Goal: Task Accomplishment & Management: Use online tool/utility

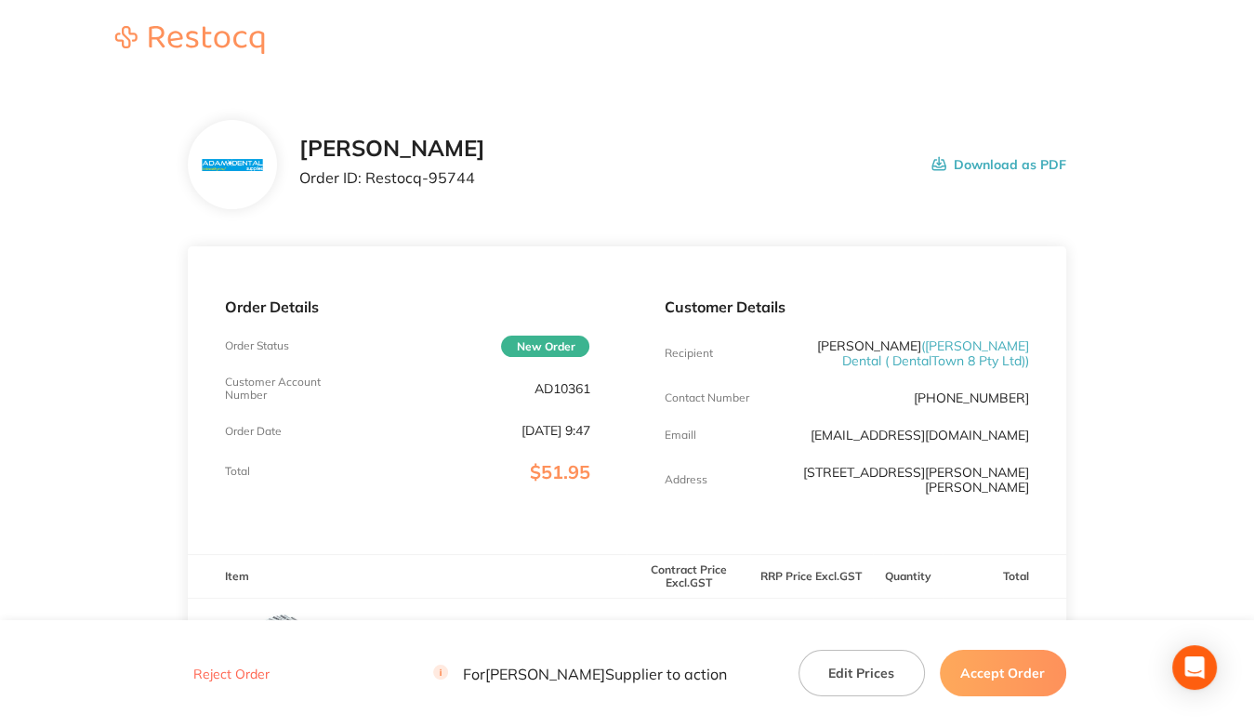
click at [544, 392] on p "AD10361" at bounding box center [561, 388] width 56 height 15
click at [545, 392] on p "AD10361" at bounding box center [561, 388] width 56 height 15
copy p "AD10361"
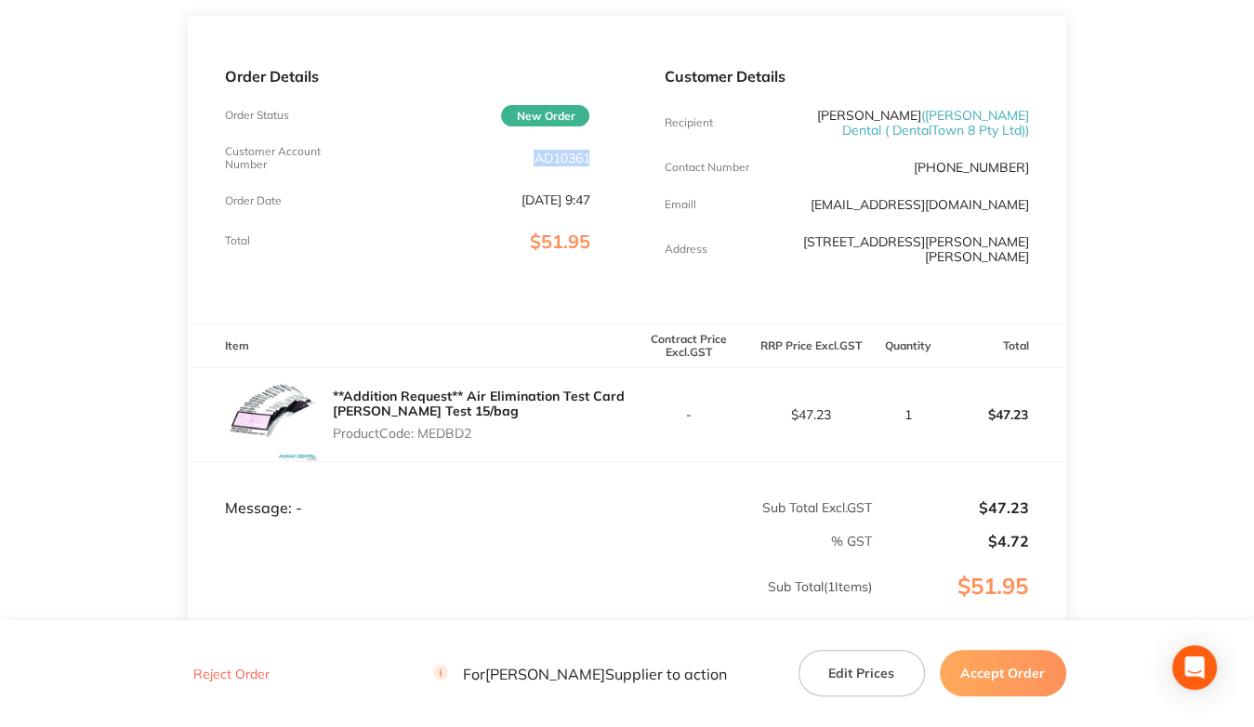
scroll to position [279, 0]
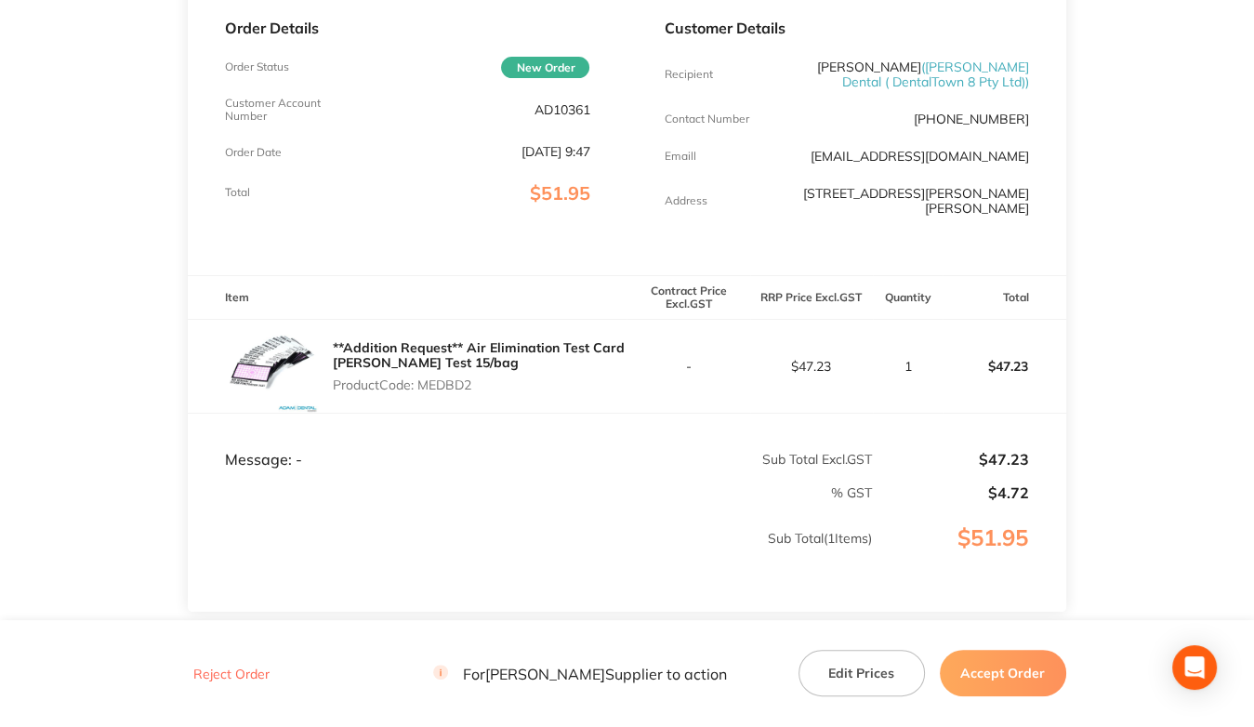
click at [146, 384] on main "Adam Dental Order ID: Restocq- 95744 Download as PDF Order Details Order Status…" at bounding box center [627, 281] width 1254 height 955
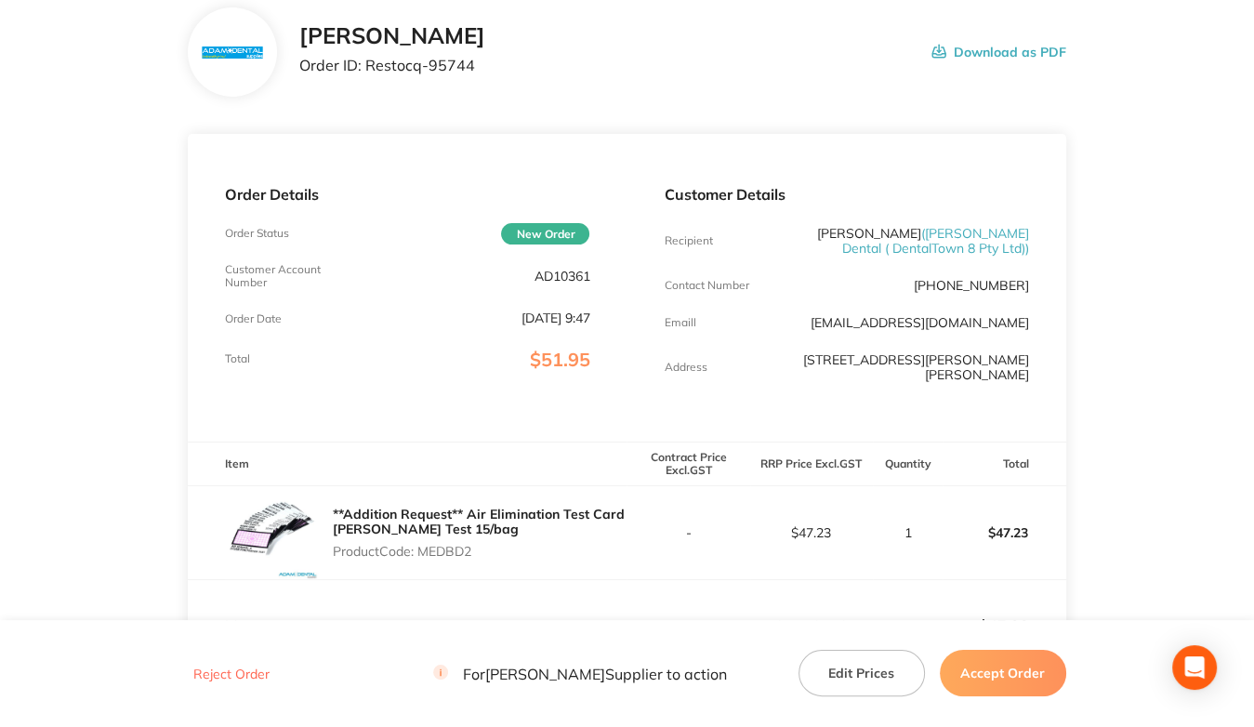
scroll to position [0, 0]
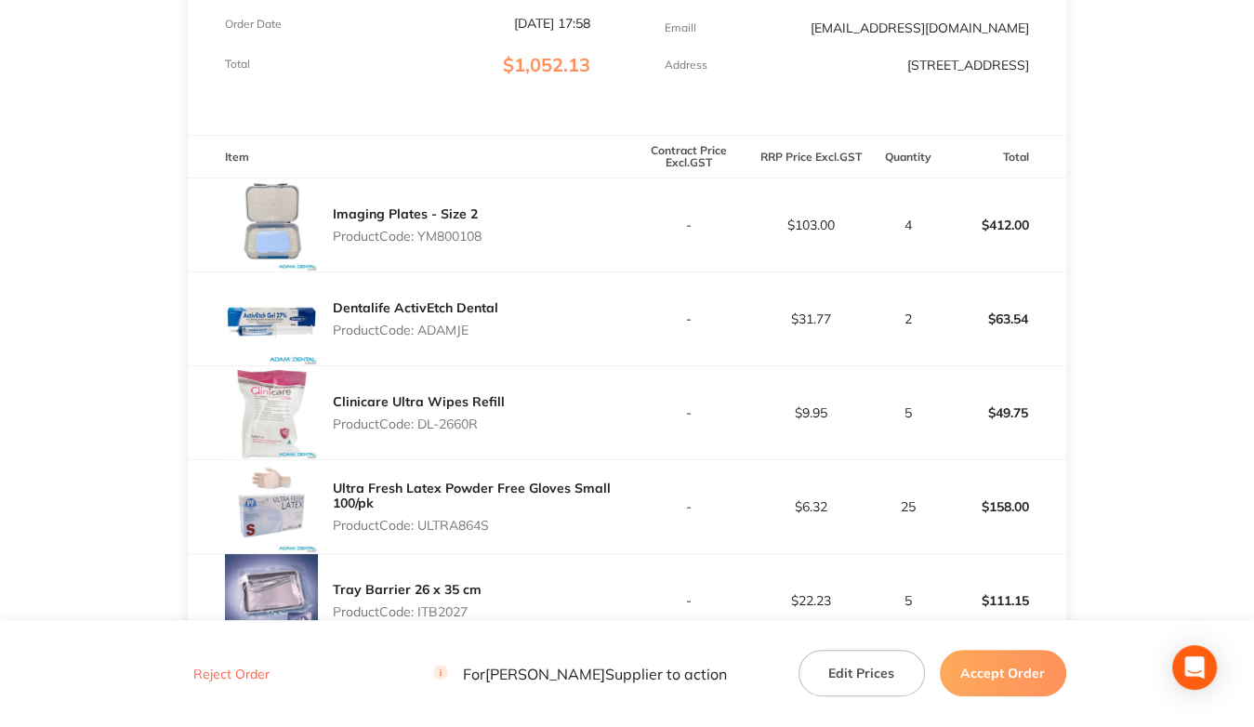
scroll to position [465, 0]
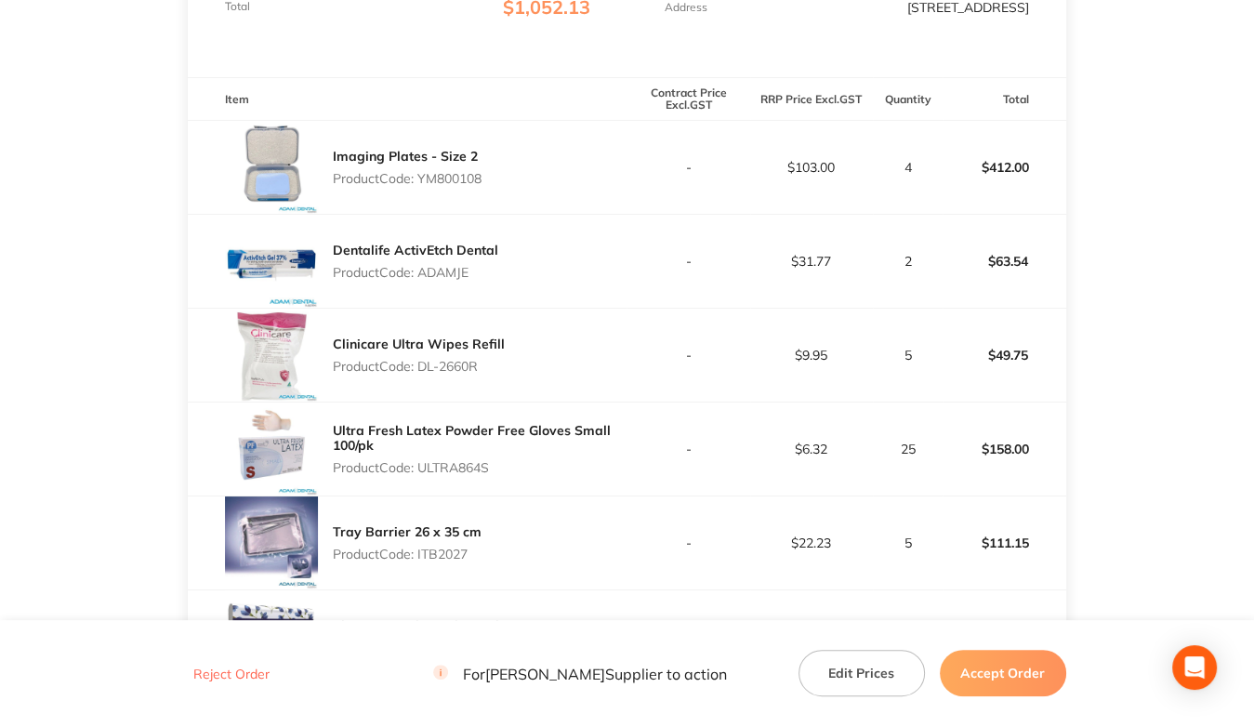
click at [439, 180] on p "Product Code: YM800108" at bounding box center [407, 178] width 149 height 15
copy p "YM800108"
click at [435, 270] on p "Product Code: ADAMJE" at bounding box center [415, 272] width 165 height 15
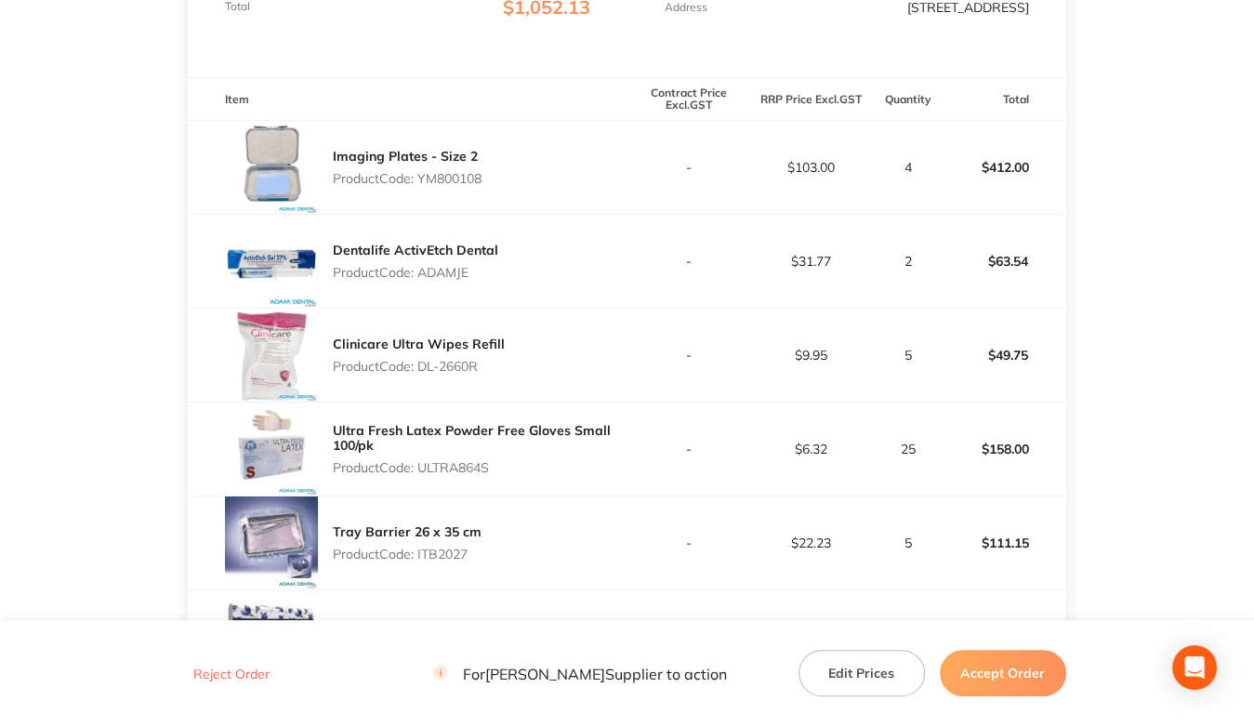
copy p "ADAMJE"
drag, startPoint x: 420, startPoint y: 363, endPoint x: 514, endPoint y: 367, distance: 93.9
click at [513, 367] on div "Clinicare Ultra Wipes Refill Product Code: DL-2660R" at bounding box center [407, 355] width 439 height 93
copy p "DL-2660R"
click at [457, 472] on p "Product Code: ULTRA864S" at bounding box center [480, 467] width 294 height 15
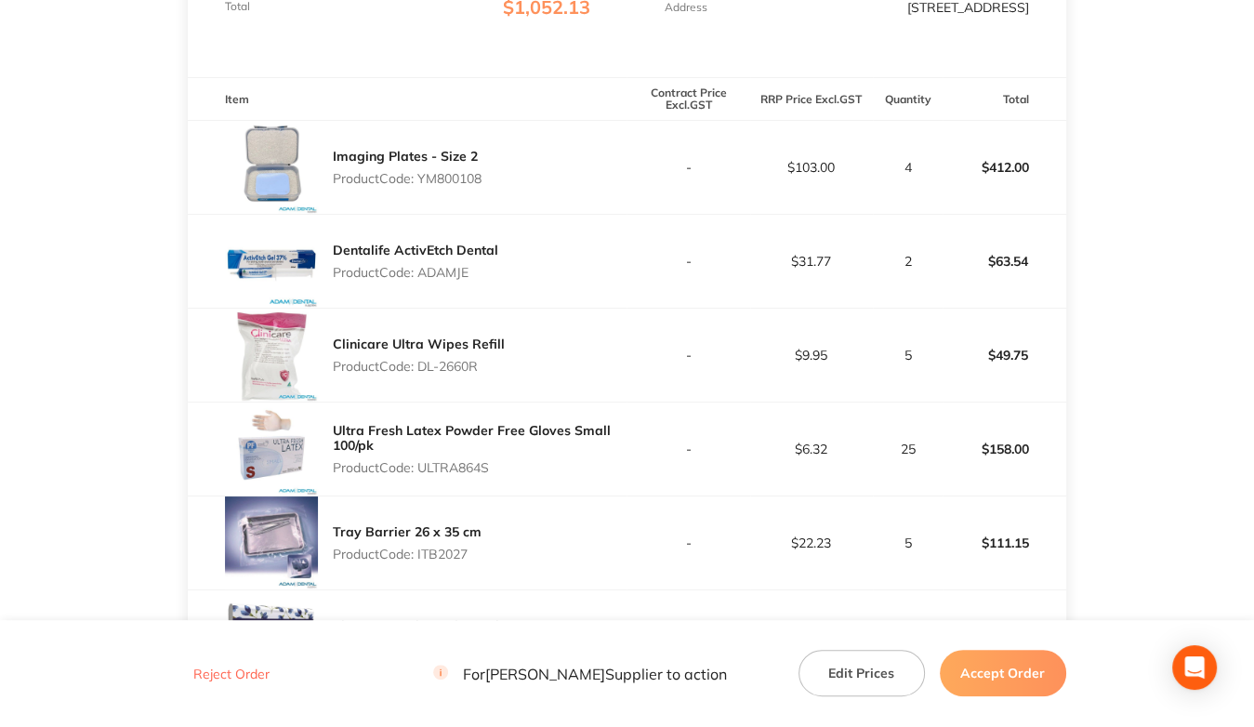
click at [457, 472] on p "Product Code: ULTRA864S" at bounding box center [480, 467] width 294 height 15
copy p "ULTRA864S"
click at [446, 555] on p "Product Code: ITB2027" at bounding box center [407, 553] width 149 height 15
copy p "ITB2027"
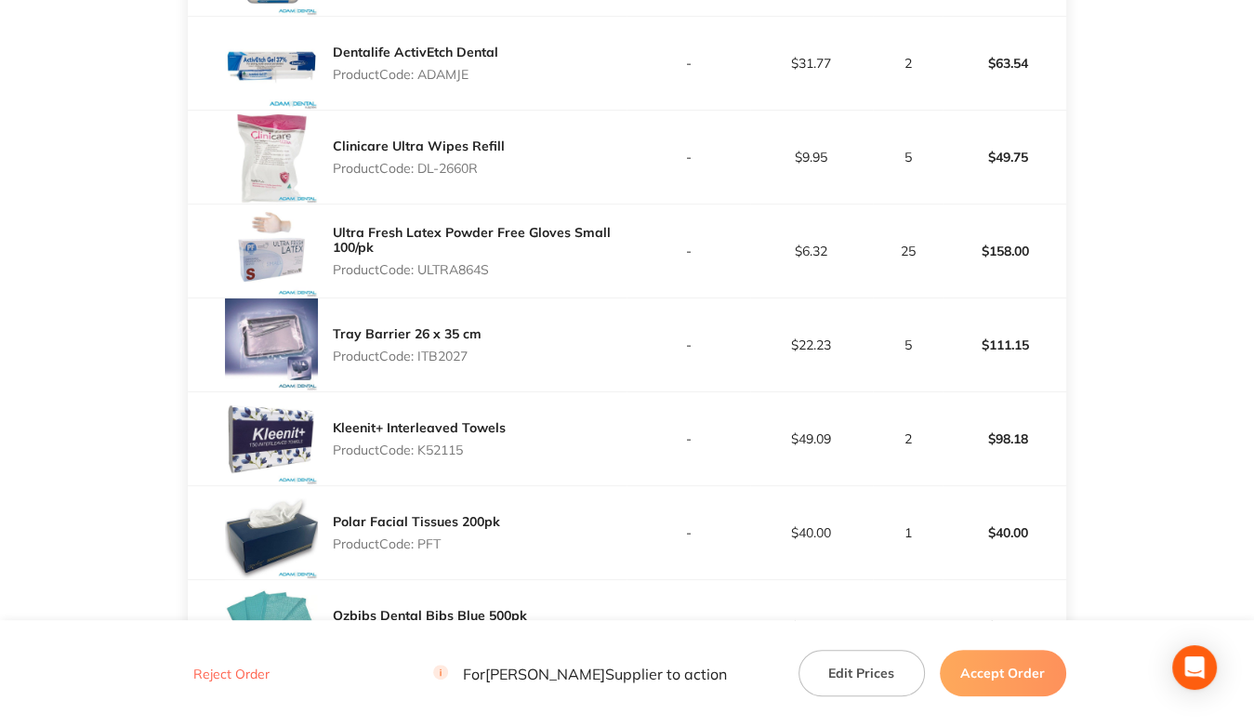
scroll to position [743, 0]
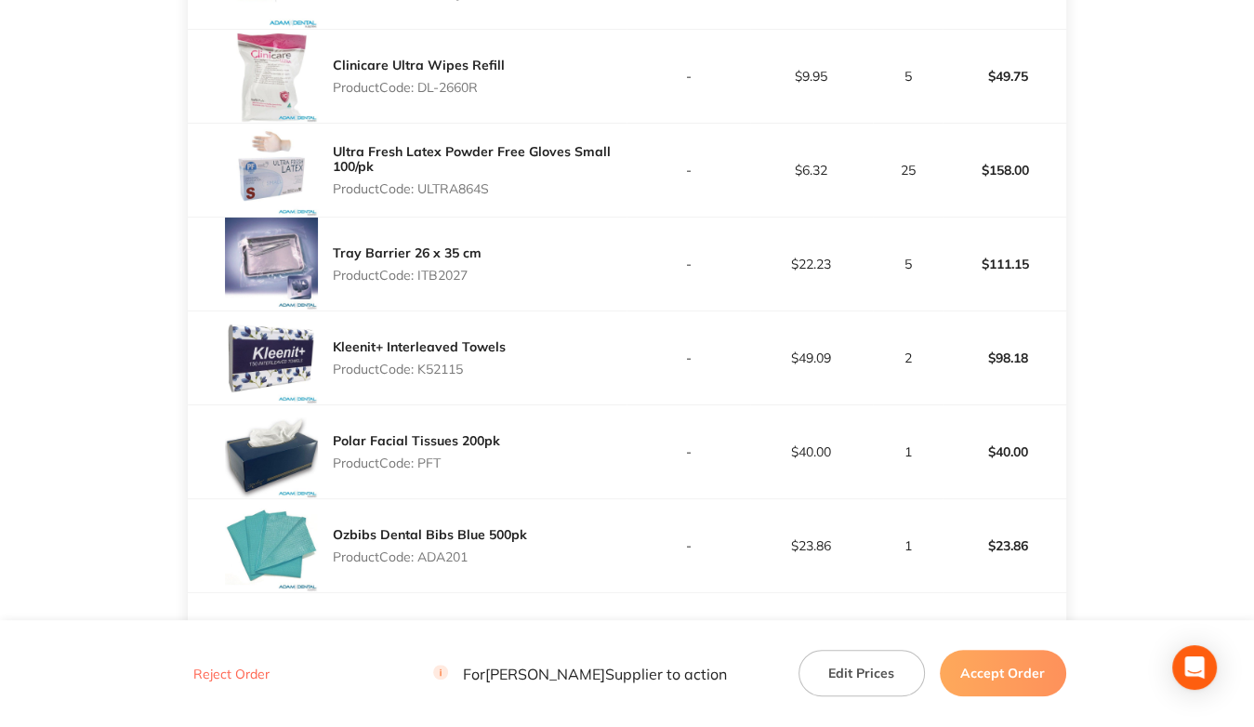
click at [451, 368] on p "Product Code: K52115" at bounding box center [419, 368] width 173 height 15
copy p "K52115"
click at [436, 464] on p "Product Code: PFT" at bounding box center [416, 462] width 167 height 15
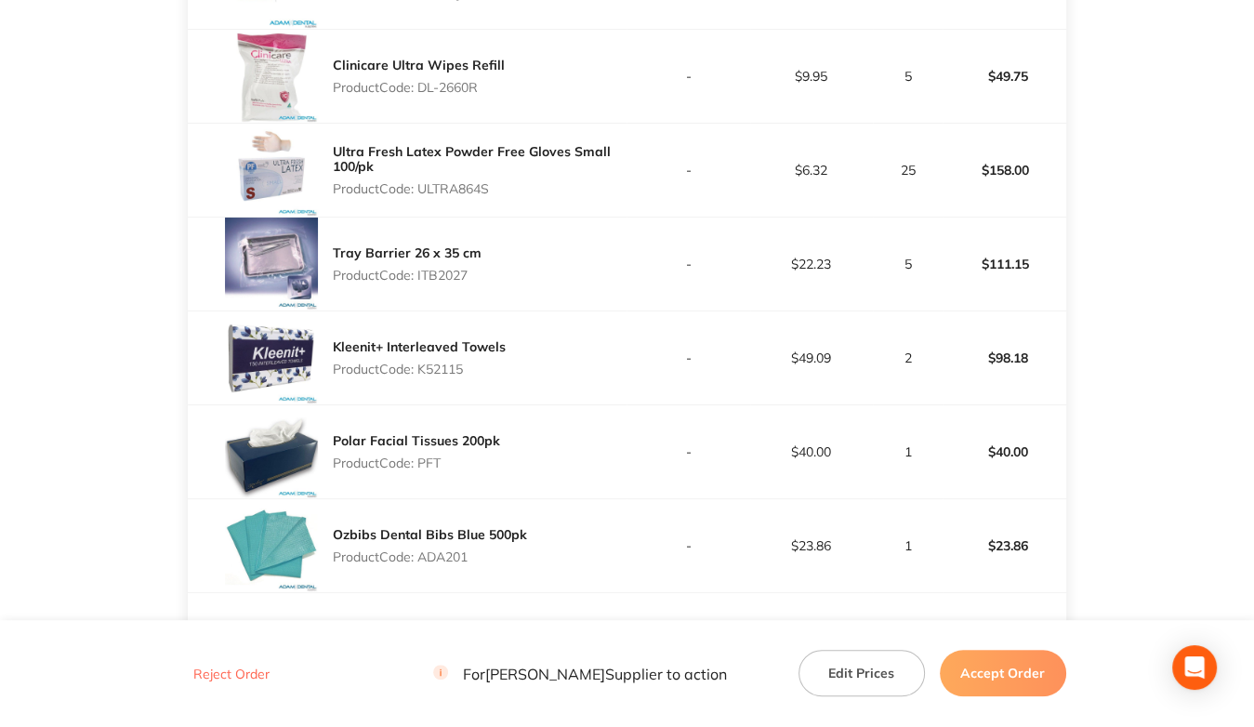
copy p "PFT"
click at [455, 556] on p "Product Code: ADA201" at bounding box center [430, 556] width 194 height 15
copy p "ADA201"
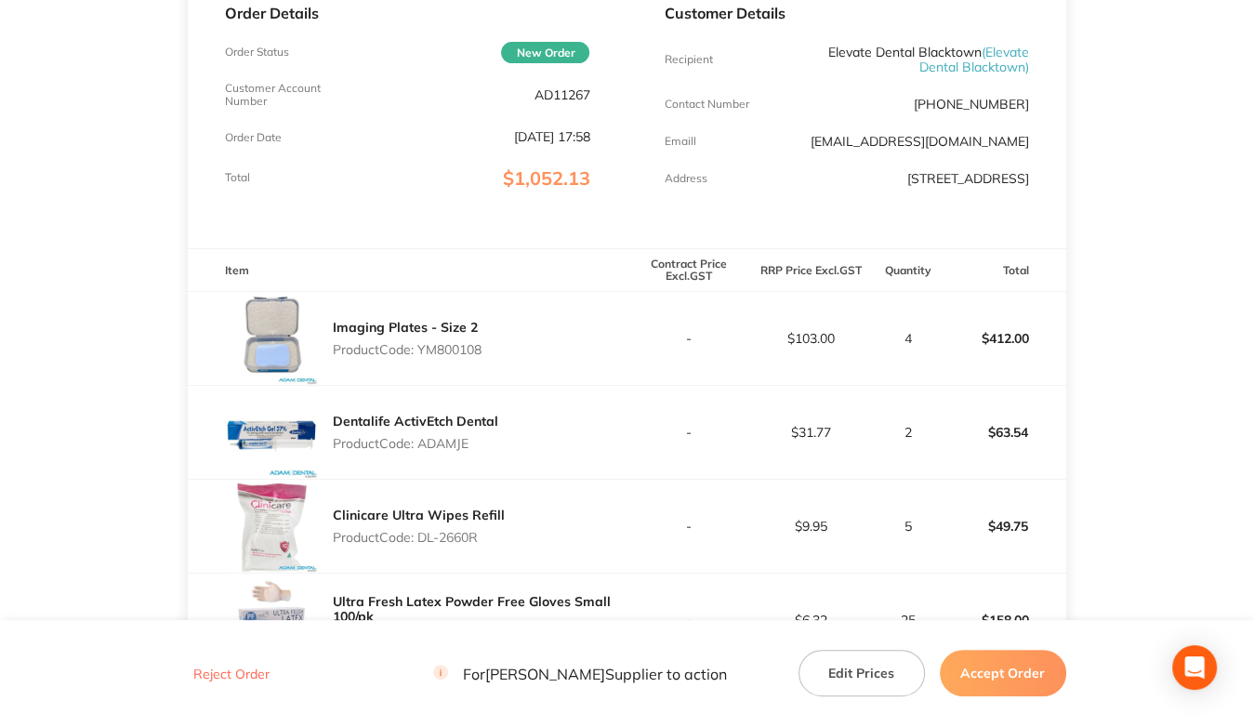
scroll to position [186, 0]
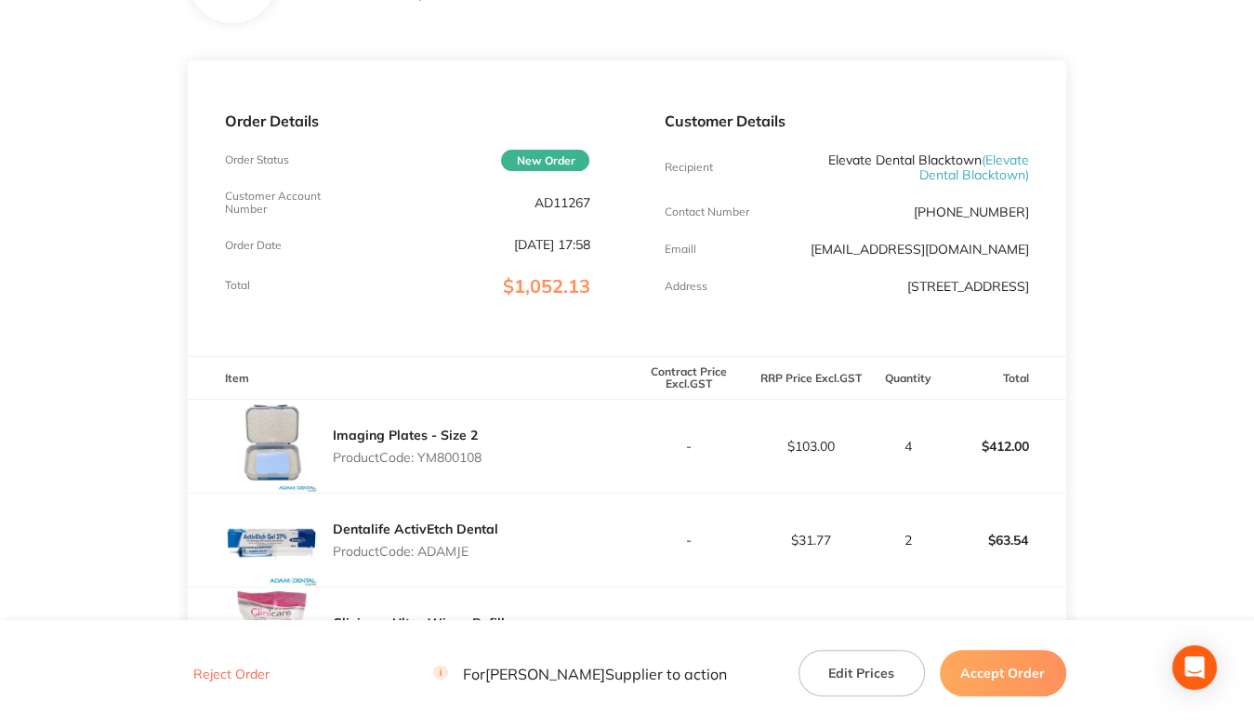
click at [563, 198] on p "AD11267" at bounding box center [561, 202] width 56 height 15
copy p "AD11267"
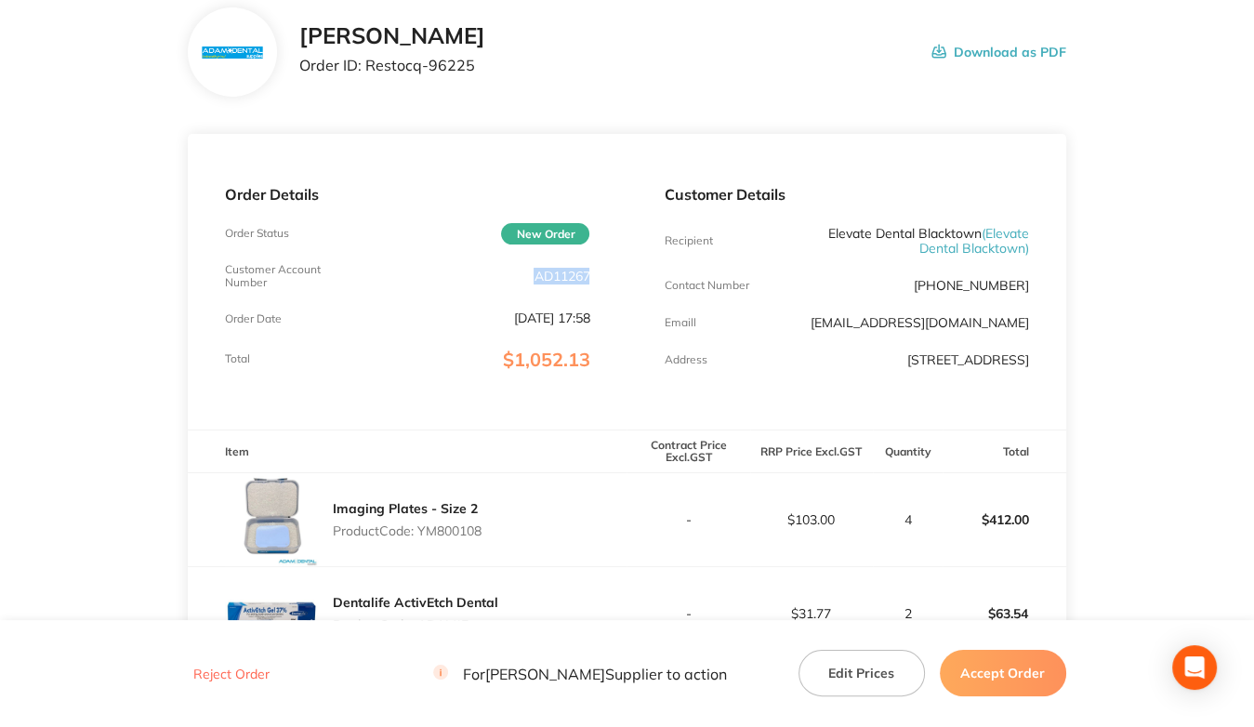
scroll to position [0, 0]
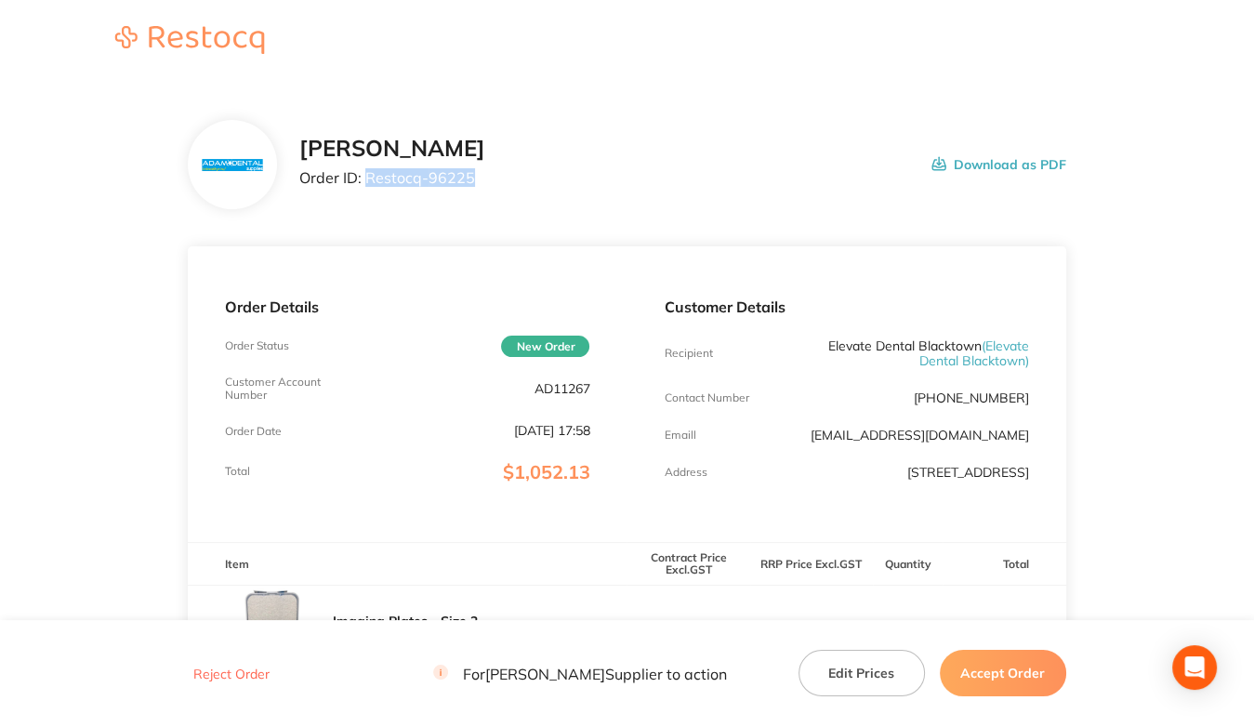
drag, startPoint x: 368, startPoint y: 175, endPoint x: 515, endPoint y: 181, distance: 147.0
click at [515, 181] on div "[PERSON_NAME] Order ID: Restocq- 96225 Download as PDF" at bounding box center [682, 165] width 766 height 58
copy p "Restocq- 96225"
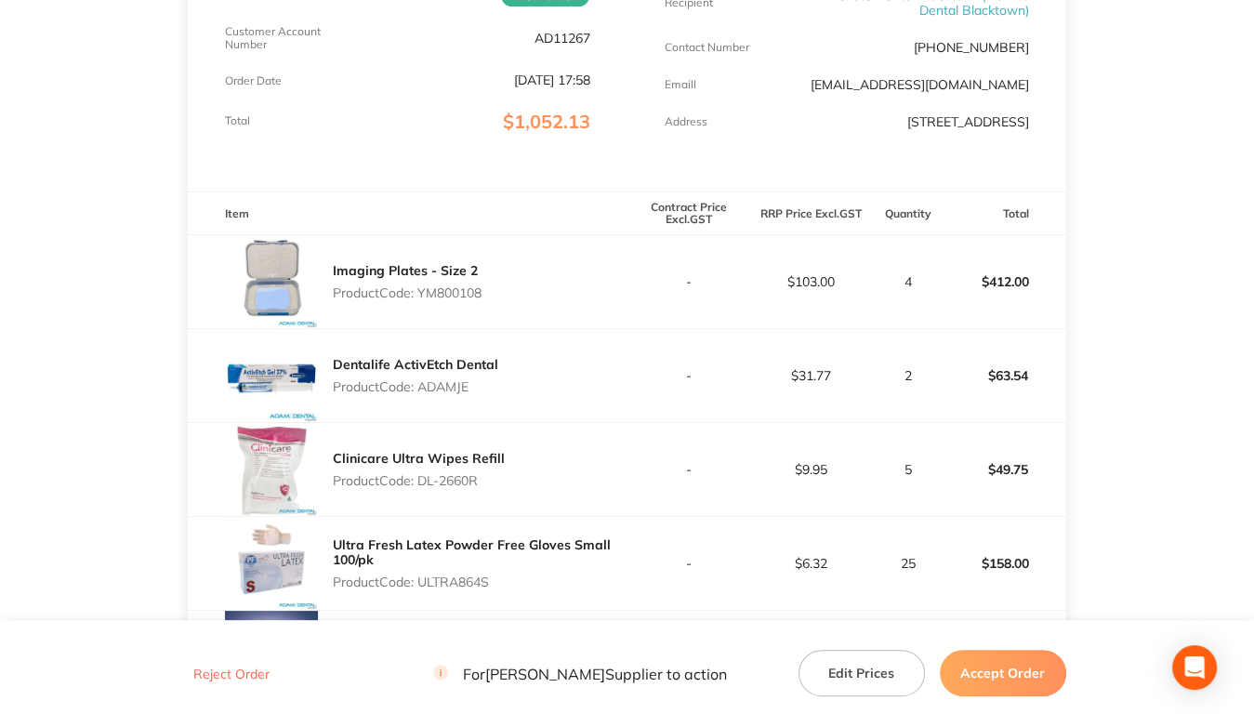
scroll to position [372, 0]
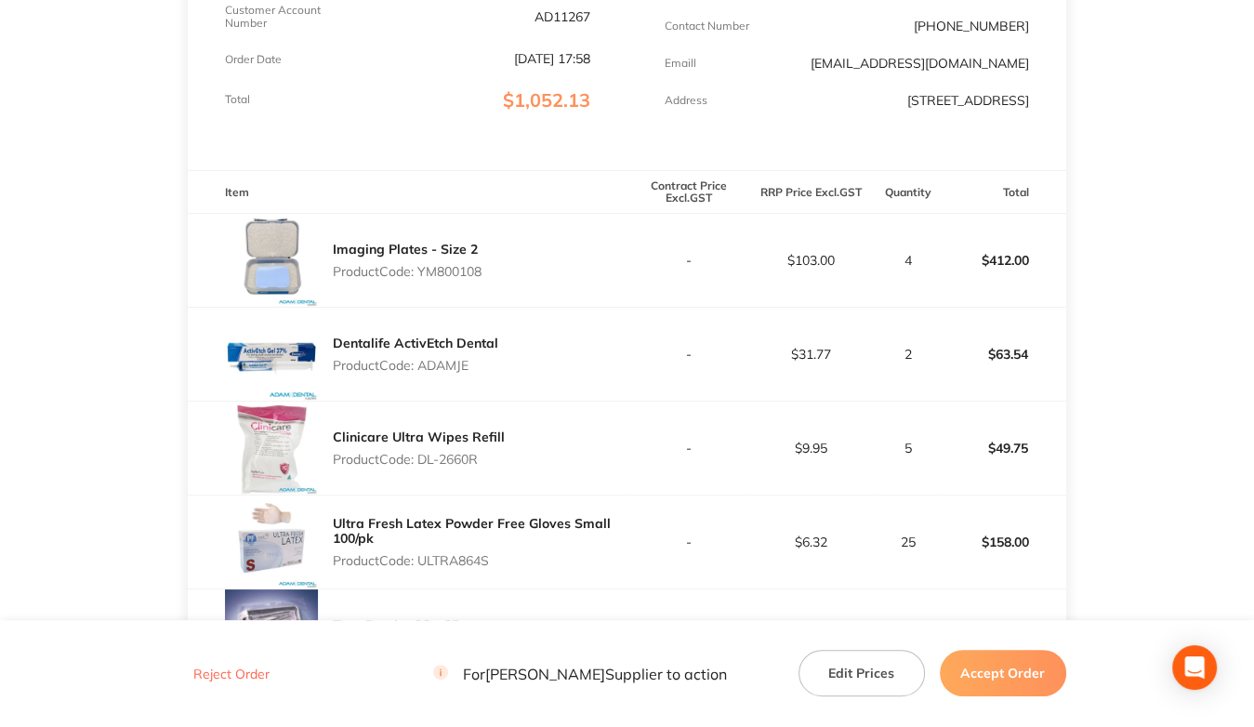
click at [440, 270] on p "Product Code: YM800108" at bounding box center [407, 271] width 149 height 15
click at [446, 370] on p "Product Code: ADAMJE" at bounding box center [415, 365] width 165 height 15
click at [446, 369] on p "Product Code: ADAMJE" at bounding box center [415, 365] width 165 height 15
drag, startPoint x: 421, startPoint y: 456, endPoint x: 558, endPoint y: 462, distance: 137.6
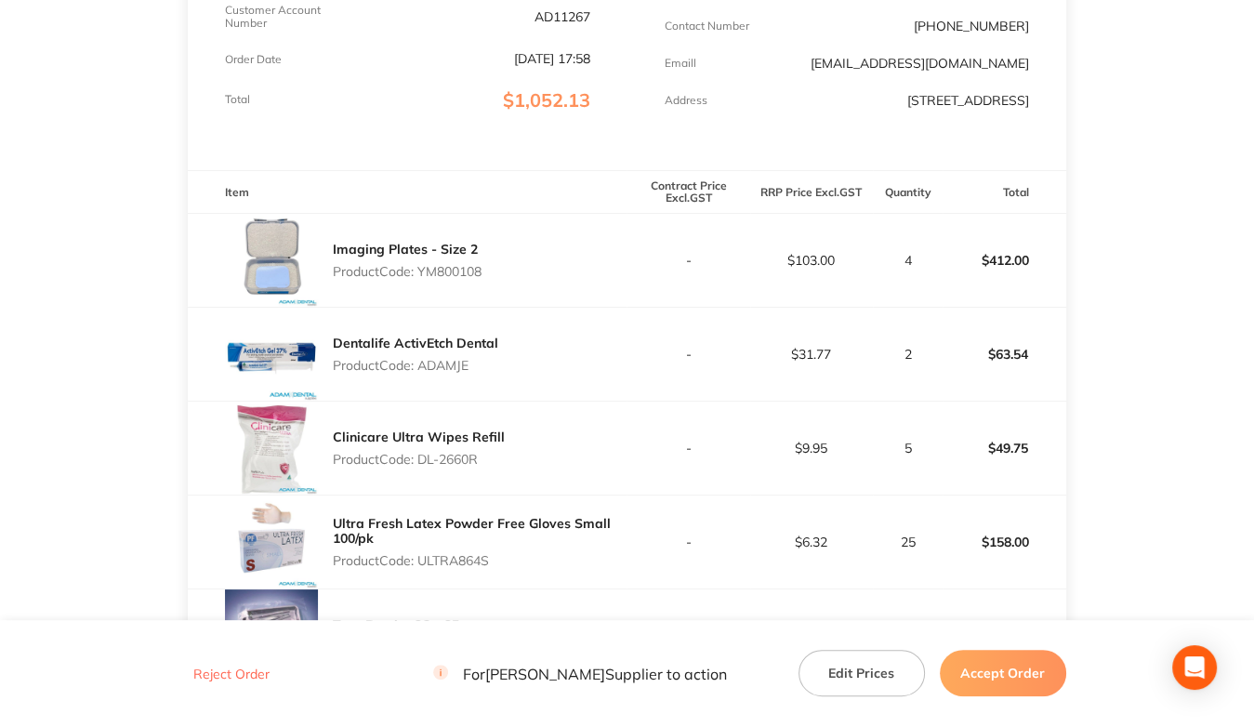
click at [558, 462] on div "Clinicare Ultra Wipes Refill Product Code: DL-2660R" at bounding box center [407, 447] width 439 height 93
click at [442, 558] on p "Product Code: ULTRA864S" at bounding box center [480, 560] width 294 height 15
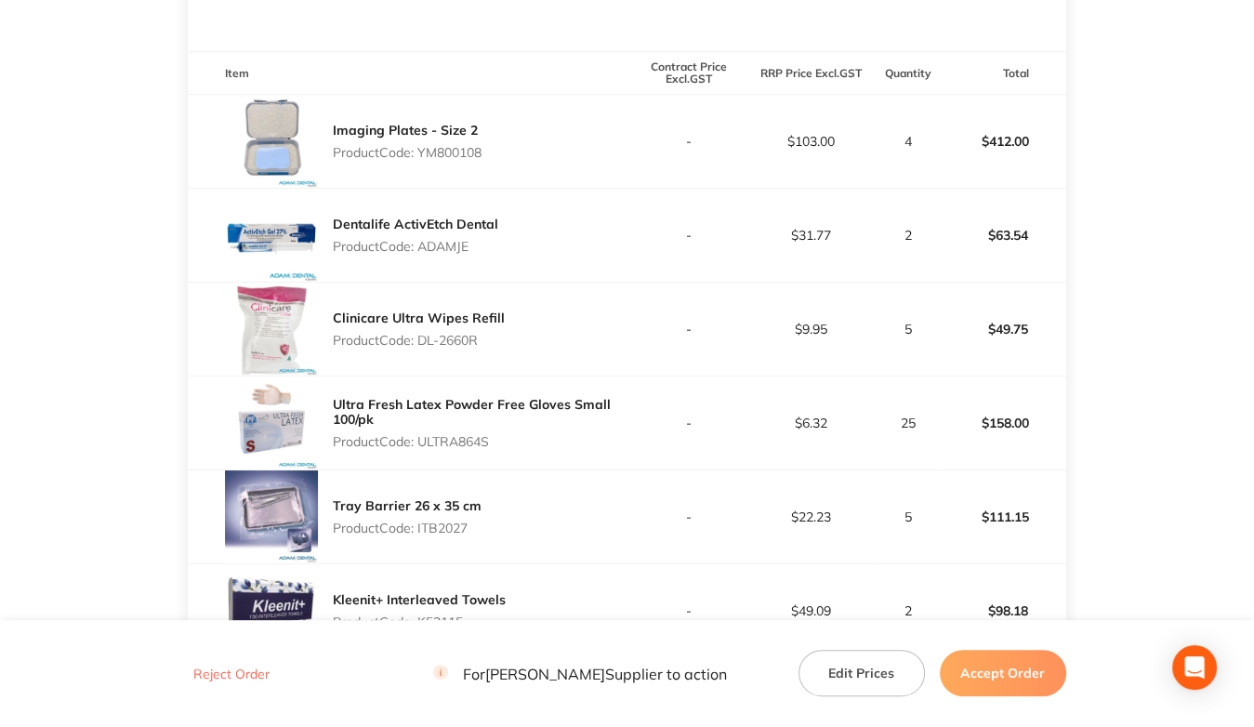
scroll to position [558, 0]
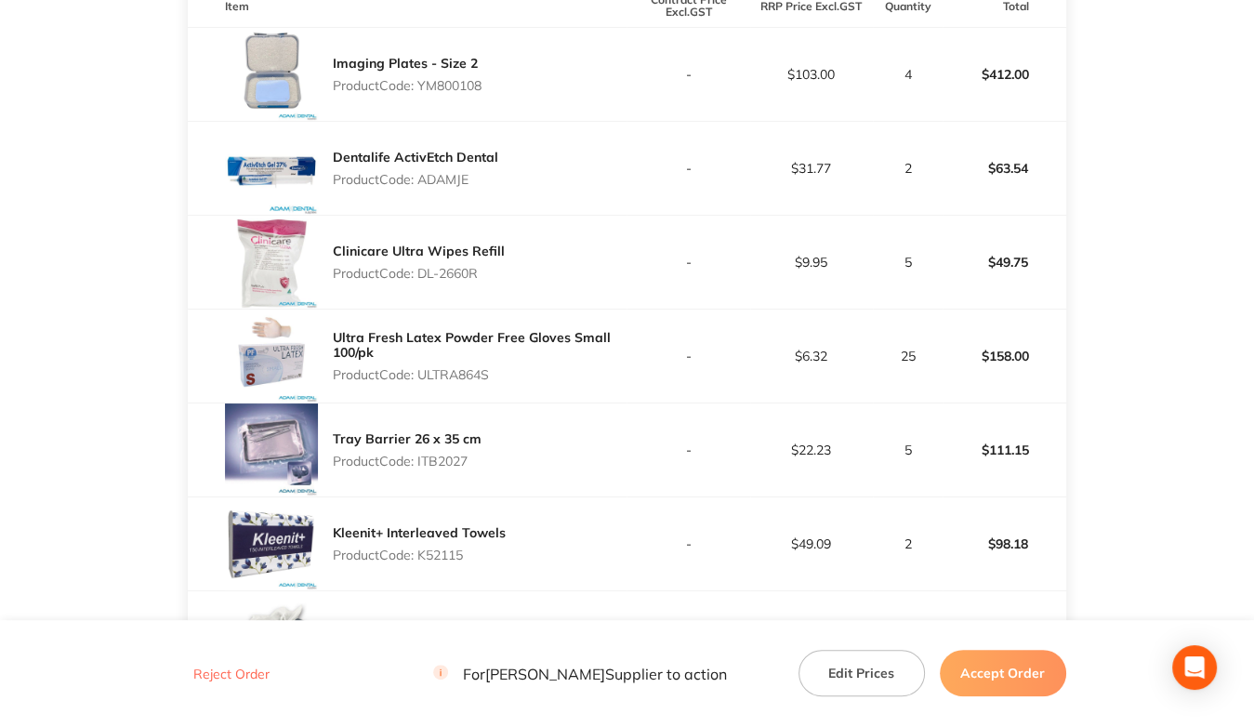
click at [445, 454] on p "Product Code: ITB2027" at bounding box center [407, 460] width 149 height 15
click at [437, 553] on p "Product Code: K52115" at bounding box center [419, 554] width 173 height 15
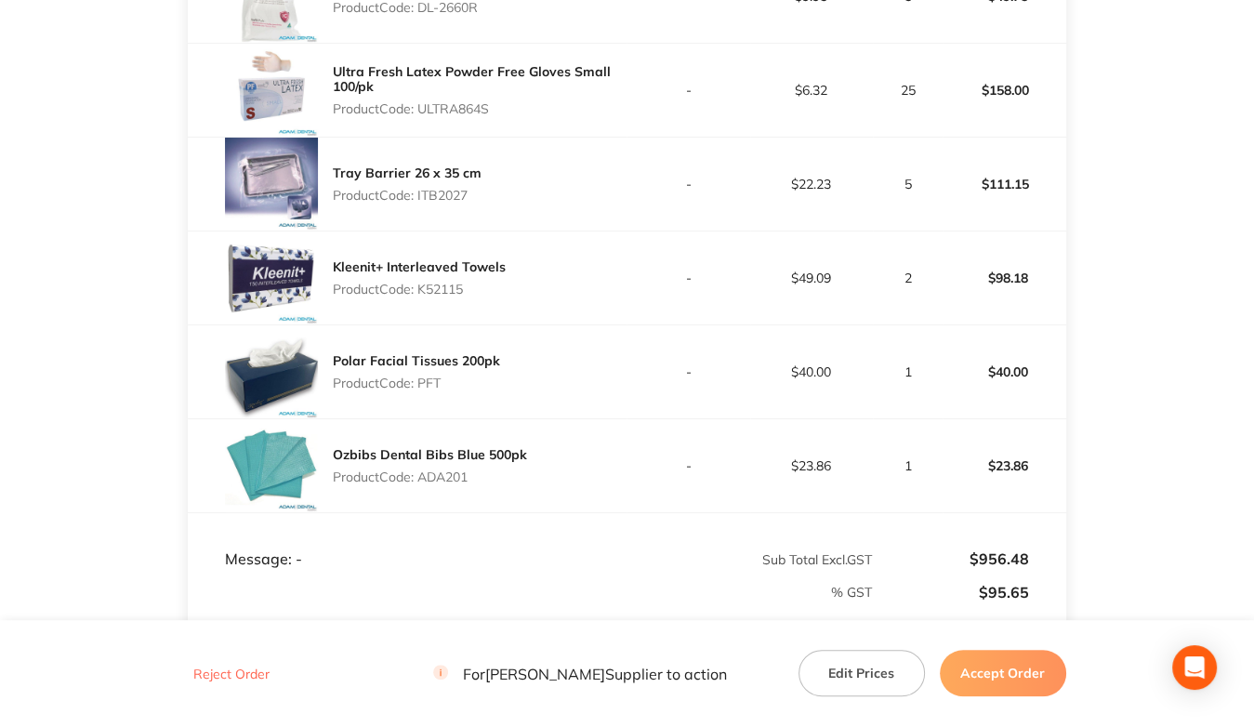
scroll to position [836, 0]
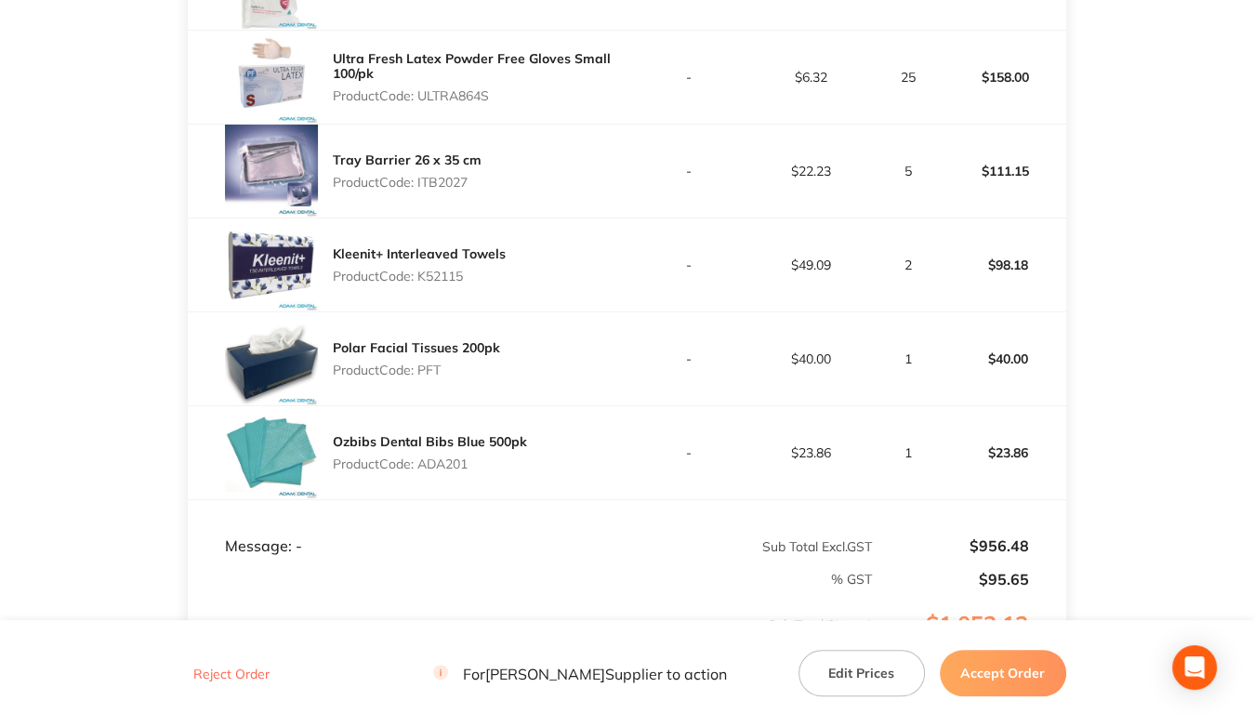
click at [427, 371] on p "Product Code: PFT" at bounding box center [416, 369] width 167 height 15
click at [434, 456] on p "Product Code: ADA201" at bounding box center [430, 463] width 194 height 15
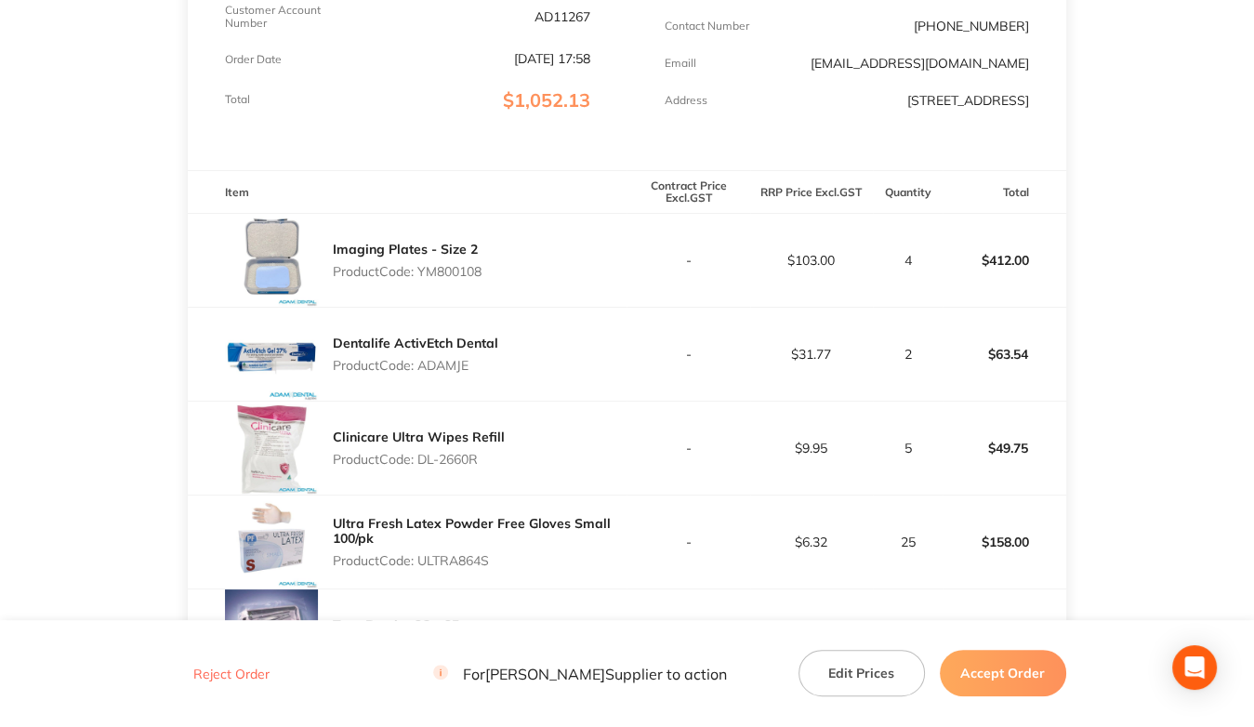
scroll to position [0, 0]
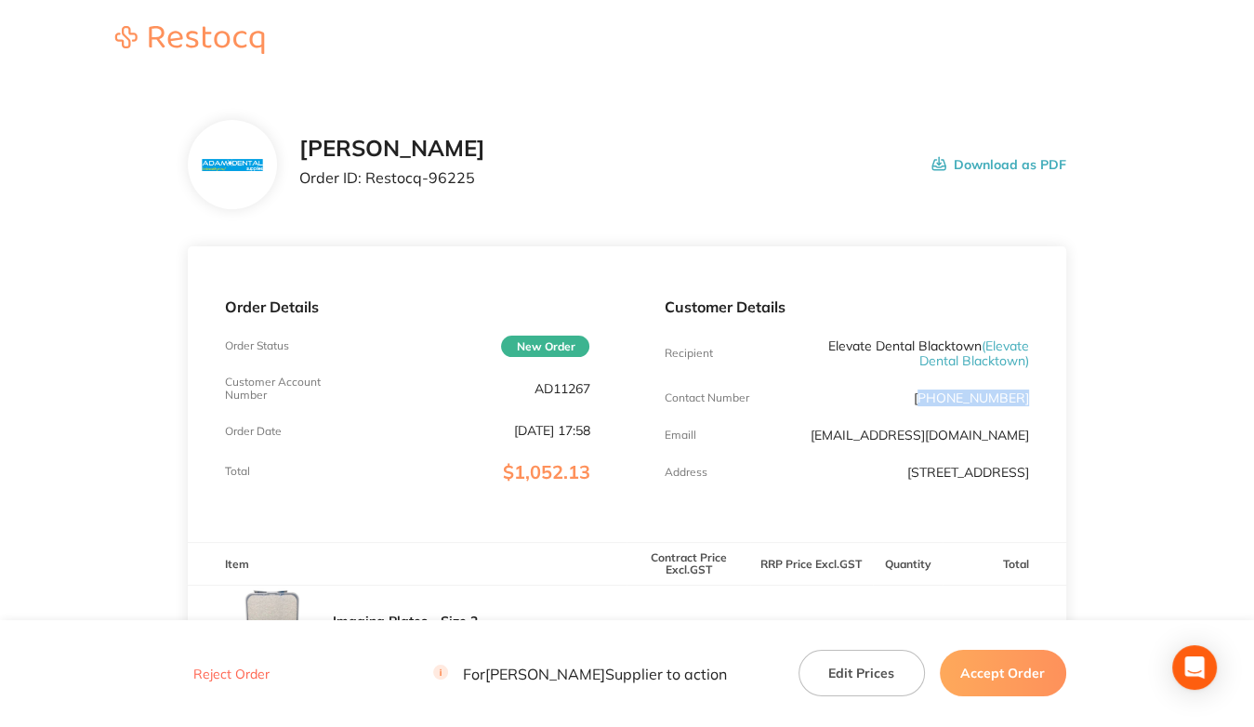
drag, startPoint x: 1031, startPoint y: 397, endPoint x: 940, endPoint y: 393, distance: 91.1
click at [940, 393] on div "Customer Details Recipient Elevate Dental Blacktown ( Elevate Dental [GEOGRAPHI…" at bounding box center [845, 393] width 439 height 295
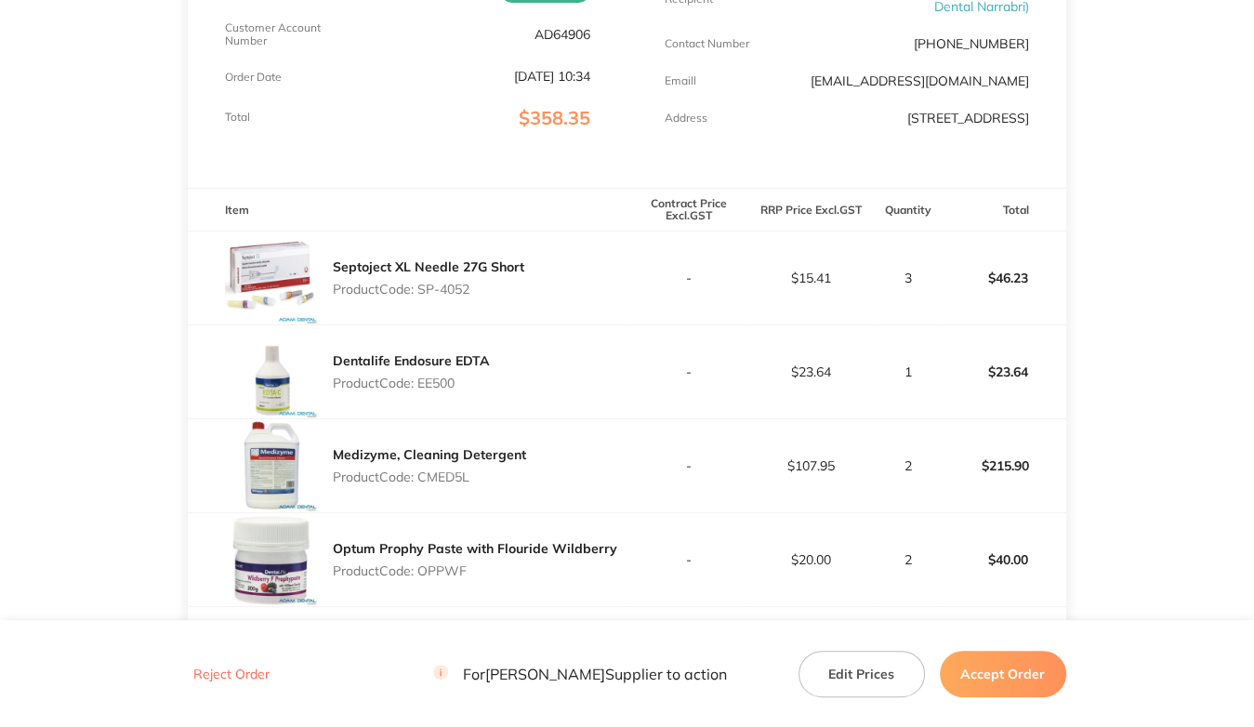
scroll to position [372, 0]
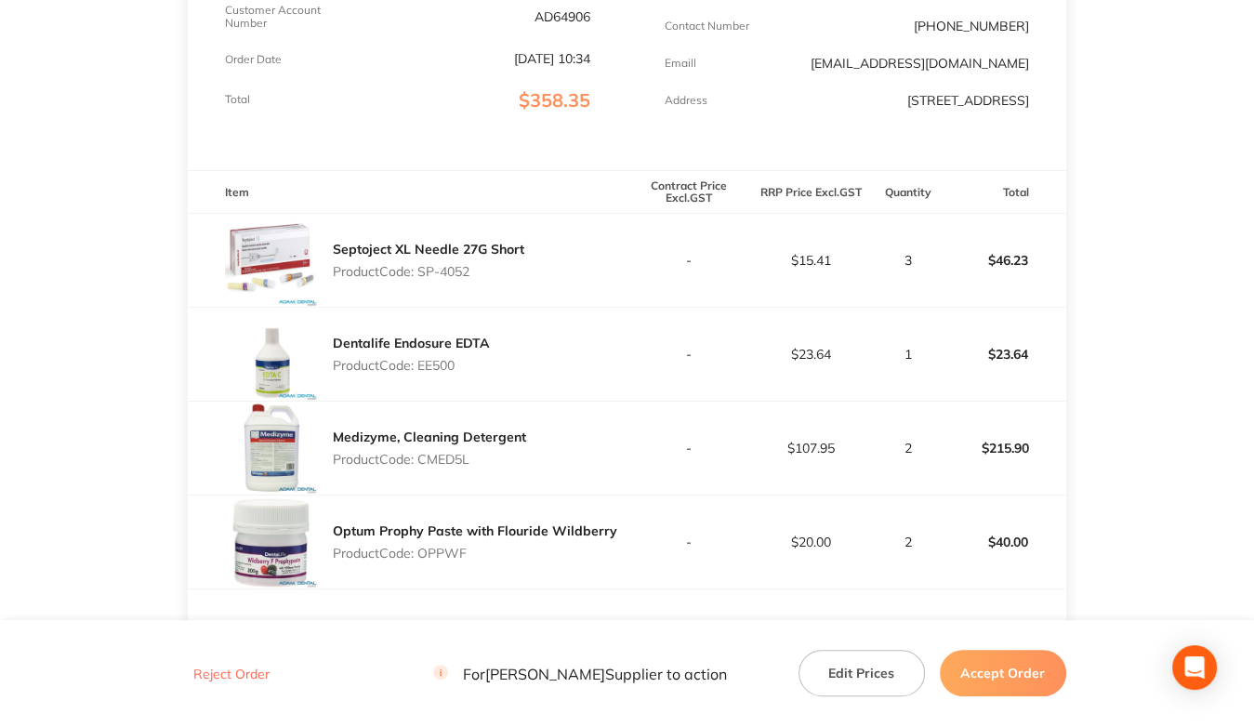
drag, startPoint x: 419, startPoint y: 285, endPoint x: 528, endPoint y: 290, distance: 108.8
click at [528, 290] on div "Septoject XL Needle 27G Short Product Code: SP-4052" at bounding box center [407, 260] width 439 height 93
copy p "SP-4052"
click at [432, 373] on p "Product Code: EE500" at bounding box center [411, 365] width 157 height 15
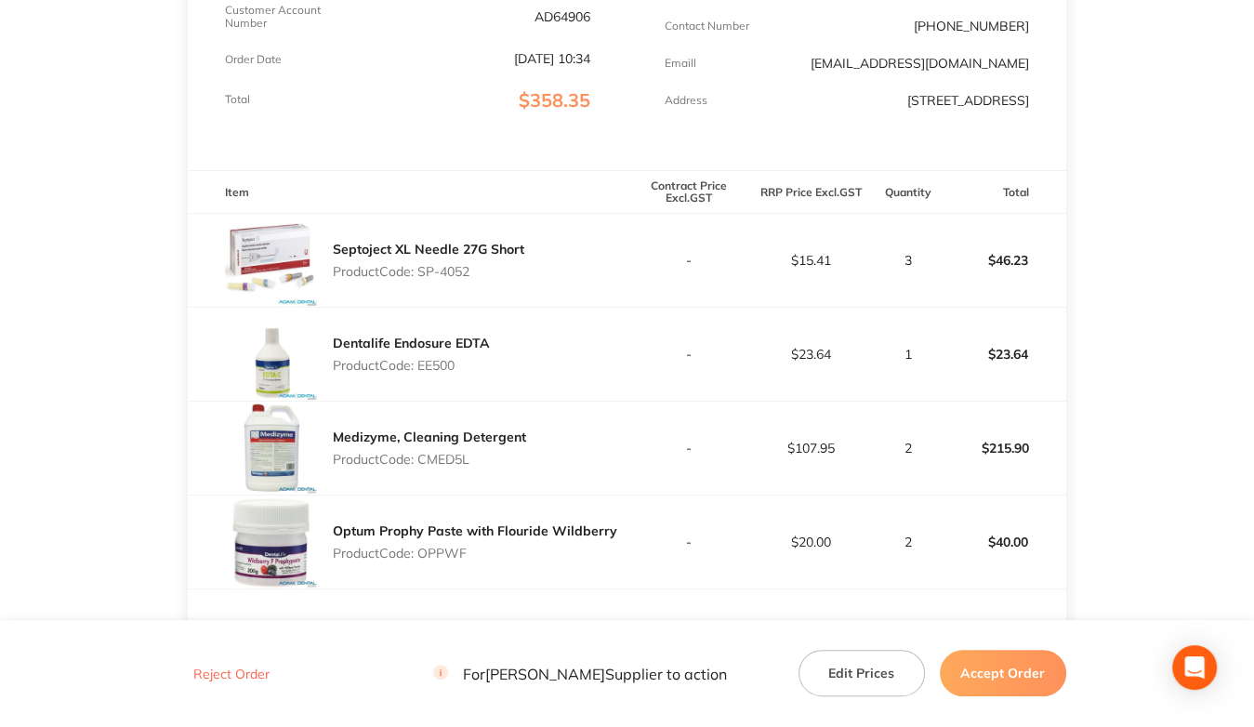
copy p "EE500"
click at [440, 460] on div "Medizyme, Cleaning Detergent Product Code: CMED5L" at bounding box center [429, 448] width 193 height 52
copy p "CMED5L"
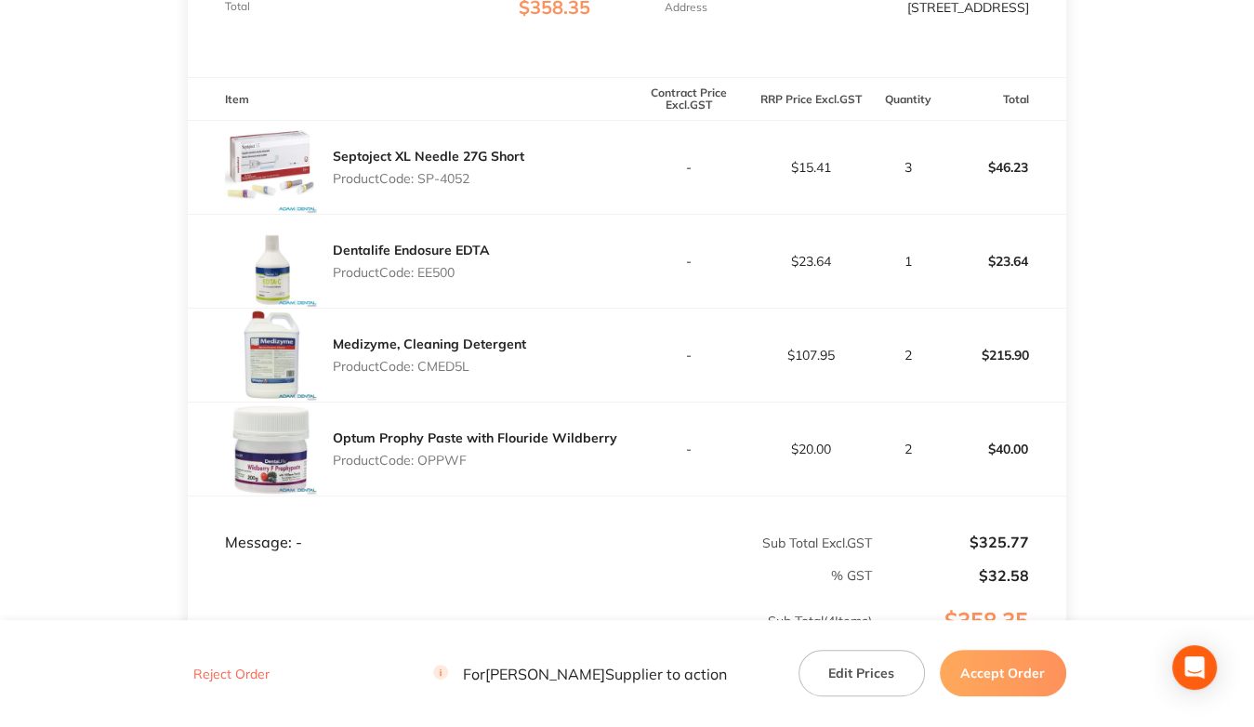
scroll to position [558, 0]
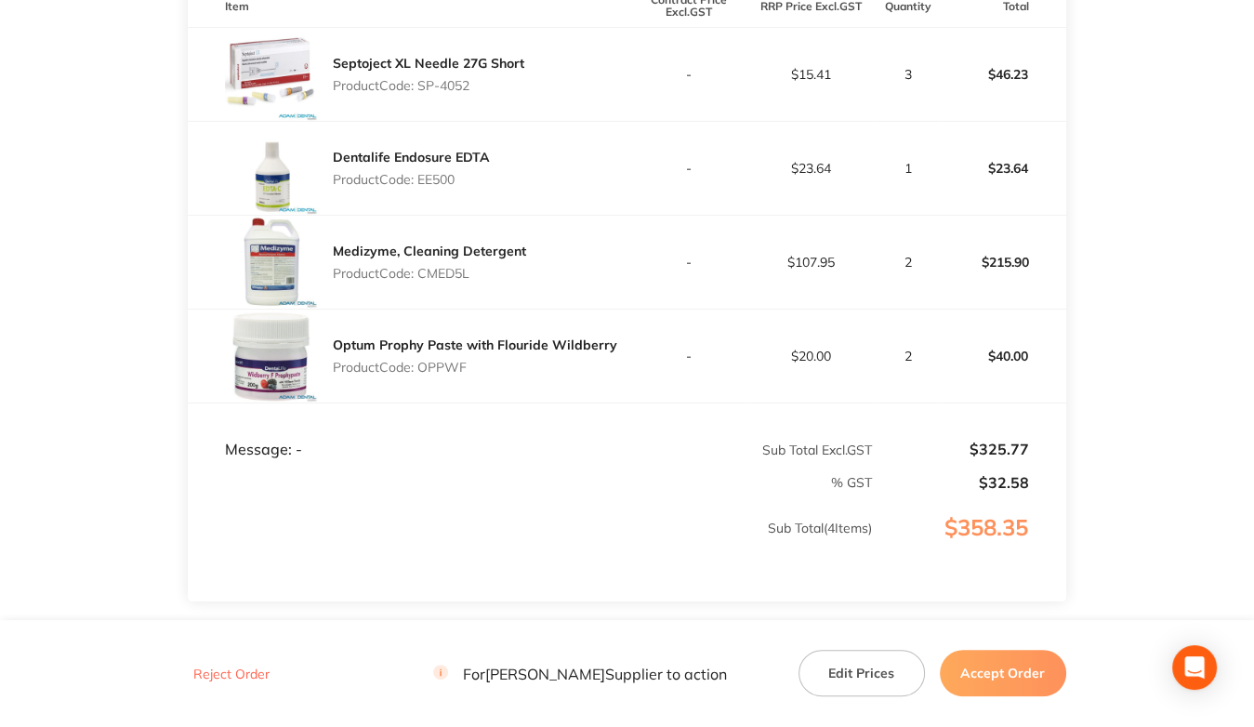
click at [463, 374] on p "Product Code: OPPWF" at bounding box center [475, 367] width 284 height 15
copy p "OPPWF"
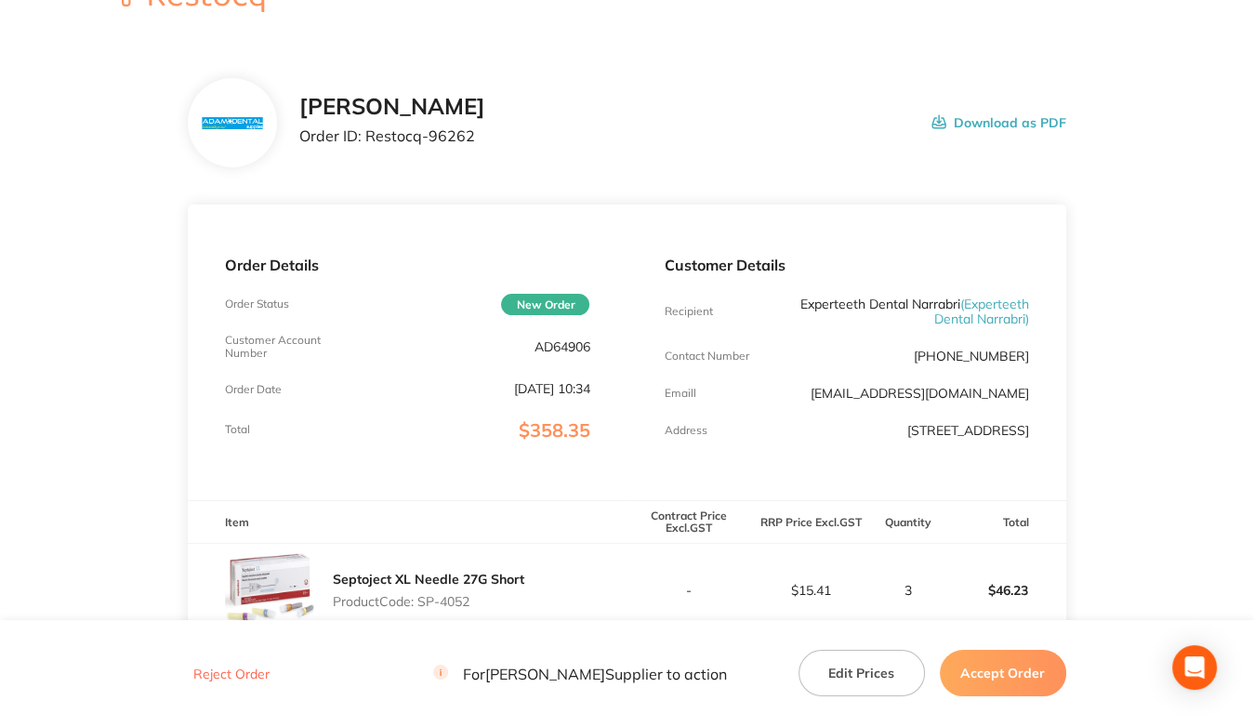
scroll to position [0, 0]
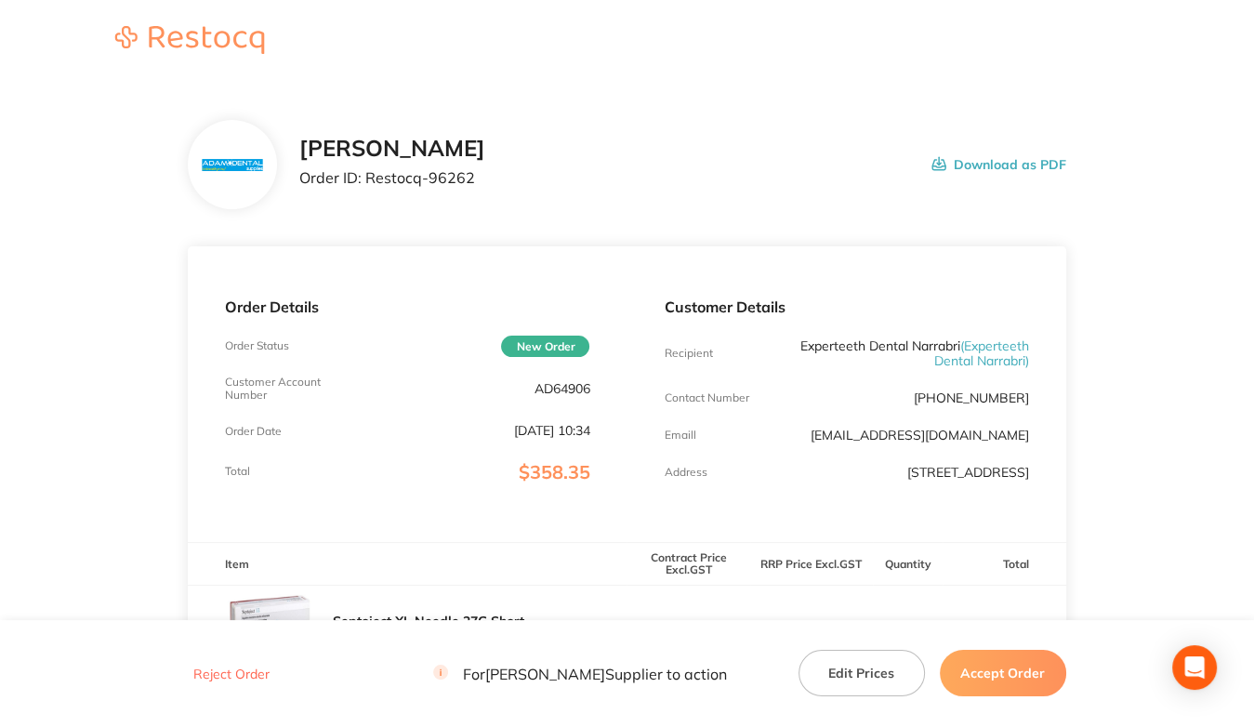
click at [545, 388] on p "AD64906" at bounding box center [561, 388] width 56 height 15
copy p "AD64906"
drag, startPoint x: 366, startPoint y: 174, endPoint x: 598, endPoint y: 190, distance: 232.9
click at [598, 190] on div "Adam Dental Order ID: Restocq- 96262 Download as PDF" at bounding box center [682, 165] width 766 height 58
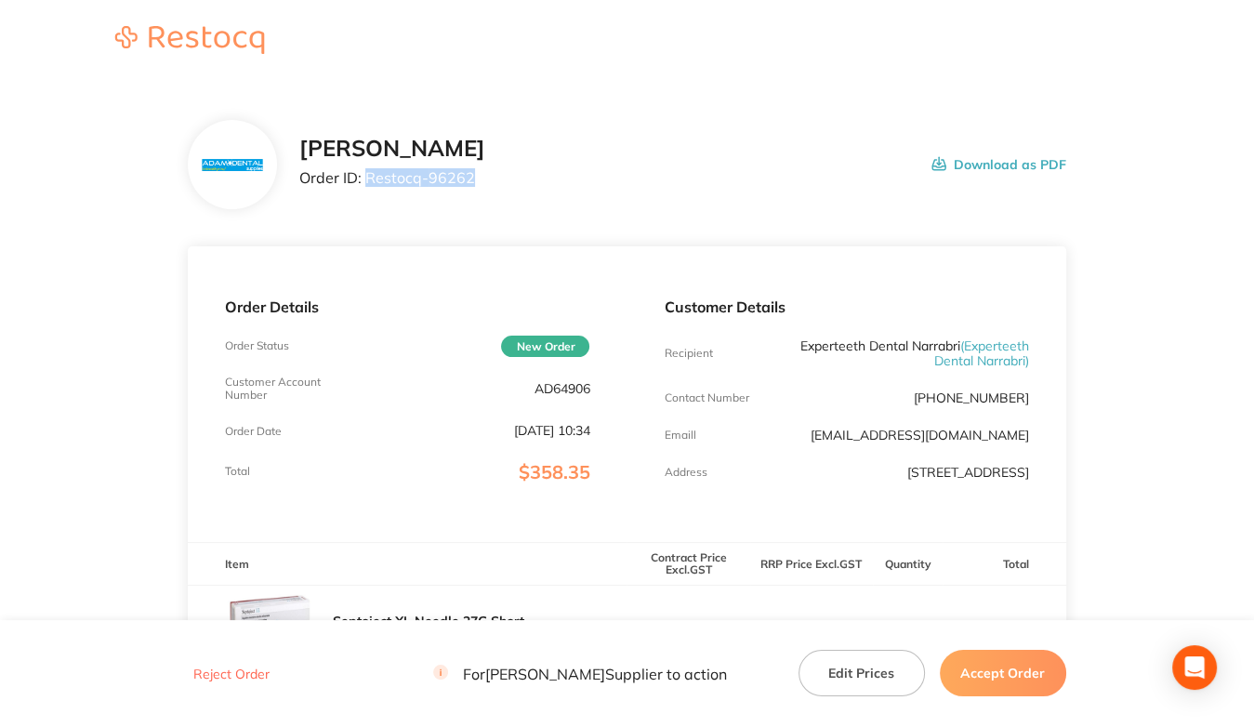
copy p "Restocq- 96262"
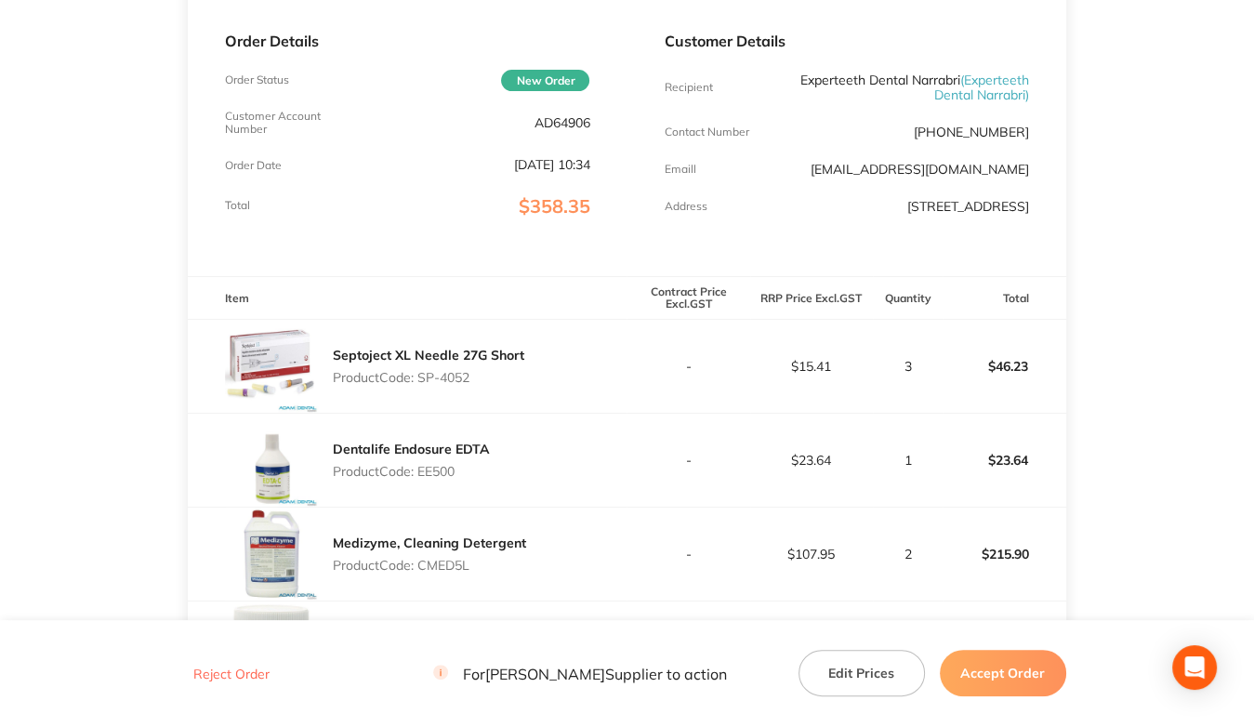
scroll to position [279, 0]
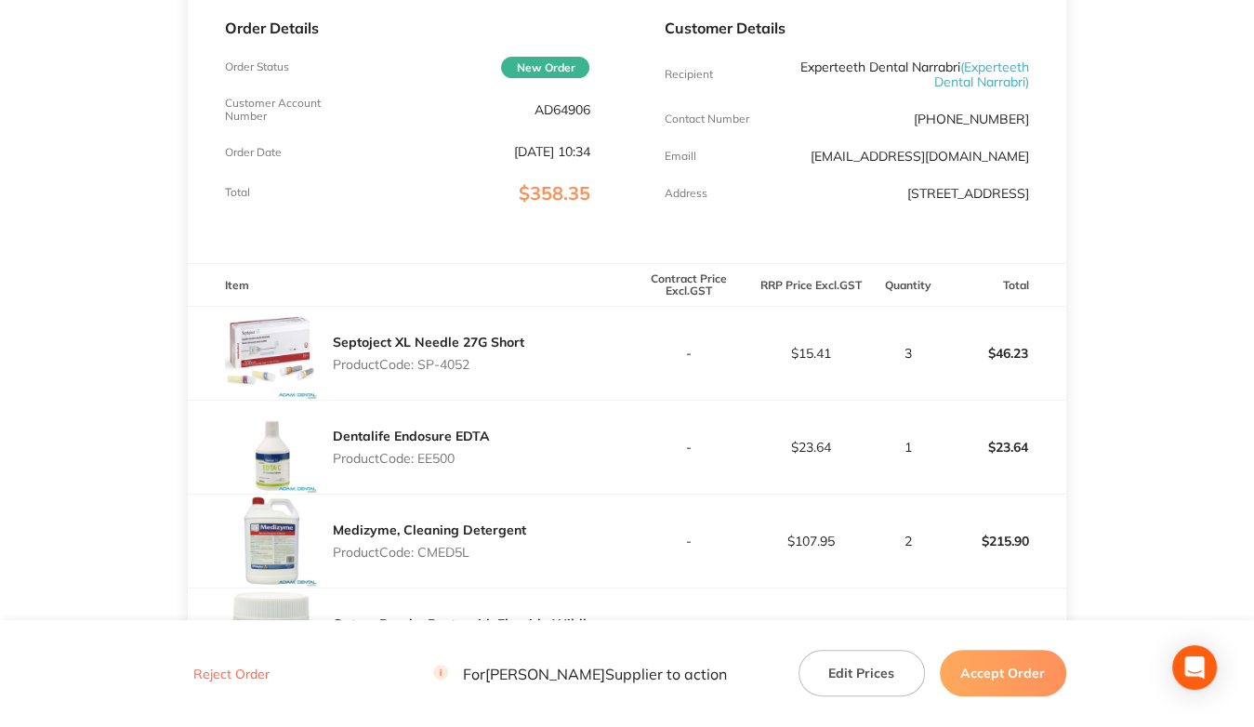
drag, startPoint x: 420, startPoint y: 376, endPoint x: 598, endPoint y: 387, distance: 178.8
click at [598, 387] on div "Septoject XL Needle 27G Short Product Code: SP-4052" at bounding box center [407, 353] width 439 height 93
copy p "SP-4052"
click at [431, 466] on p "Product Code: EE500" at bounding box center [411, 458] width 157 height 15
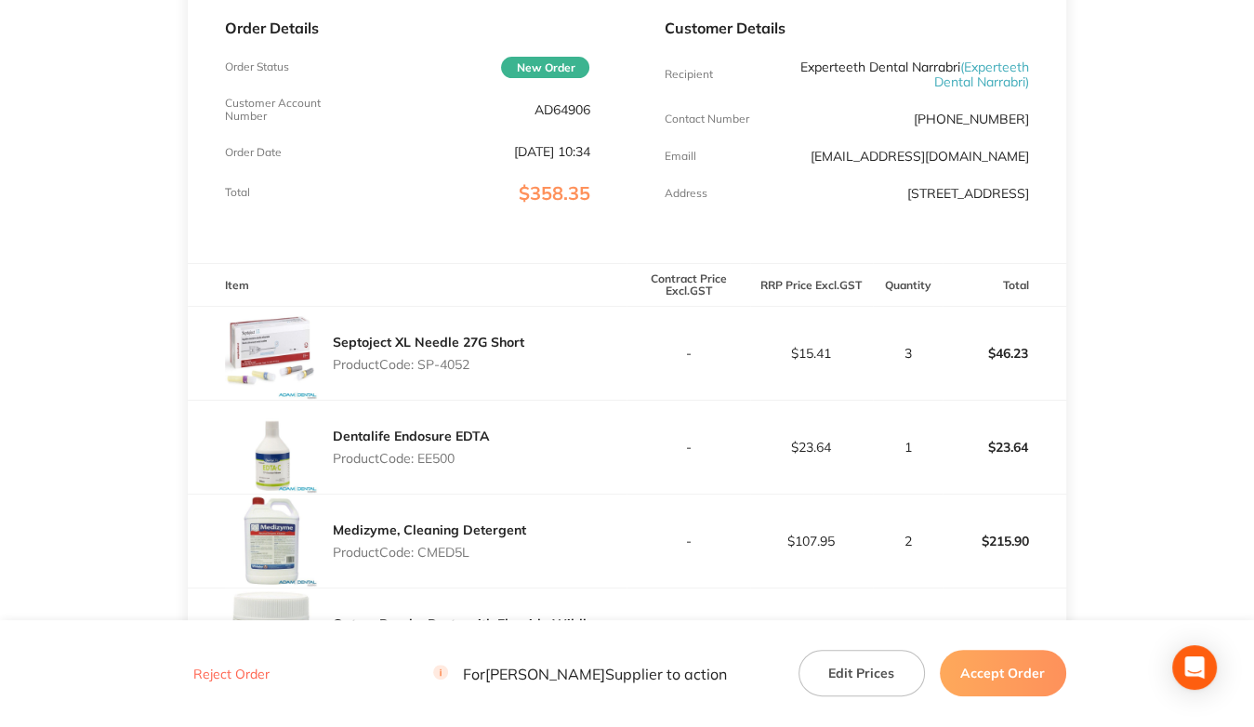
copy p "EE500"
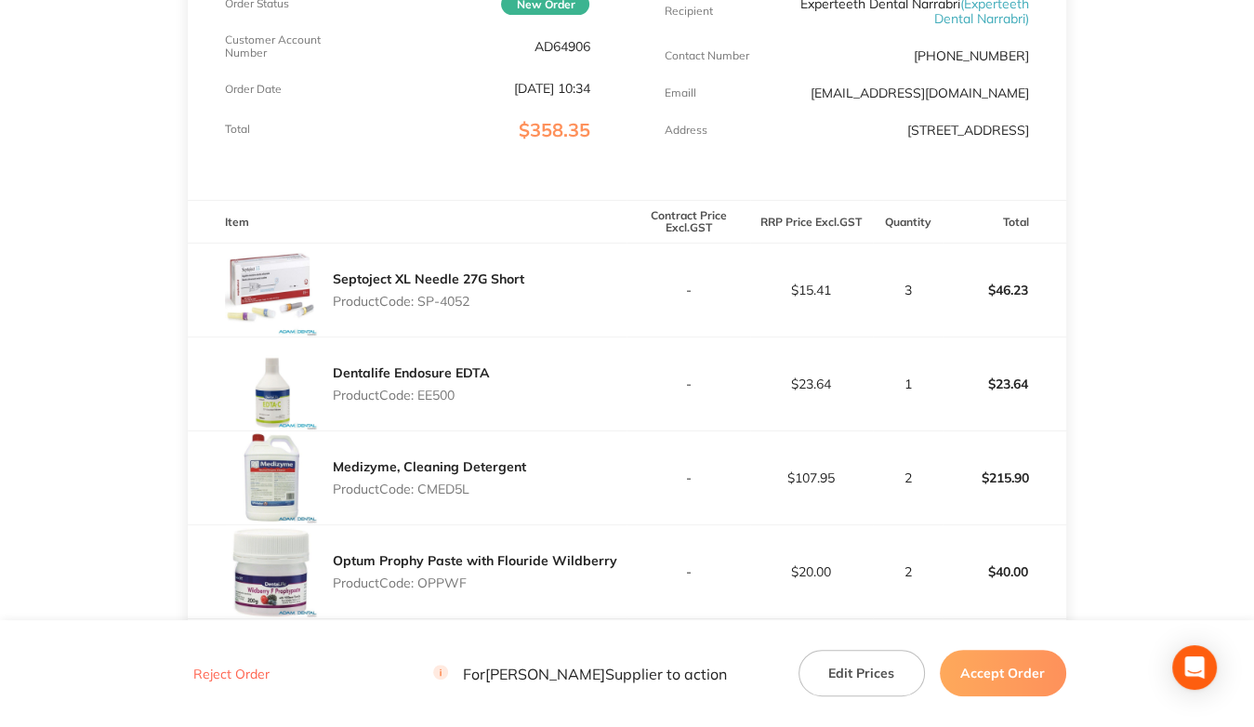
scroll to position [465, 0]
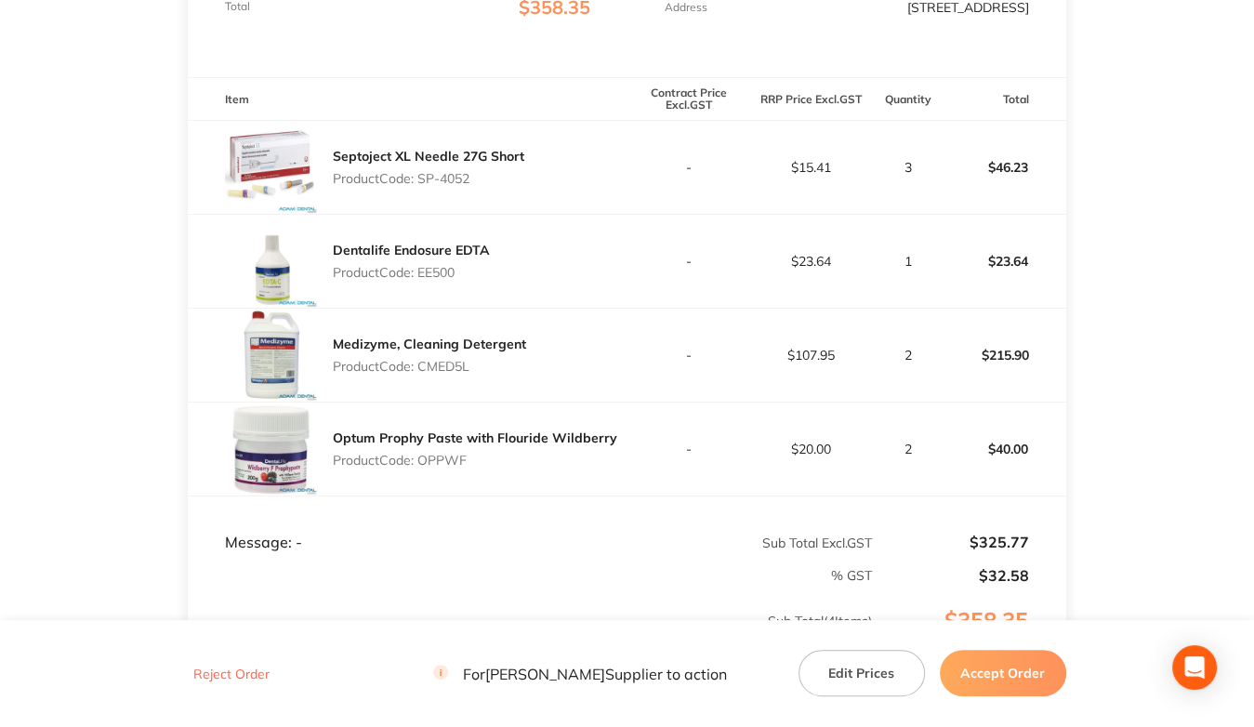
click at [462, 374] on p "Product Code: CMED5L" at bounding box center [429, 366] width 193 height 15
copy p "CMED5L"
click at [438, 466] on p "Product Code: OPPWF" at bounding box center [475, 460] width 284 height 15
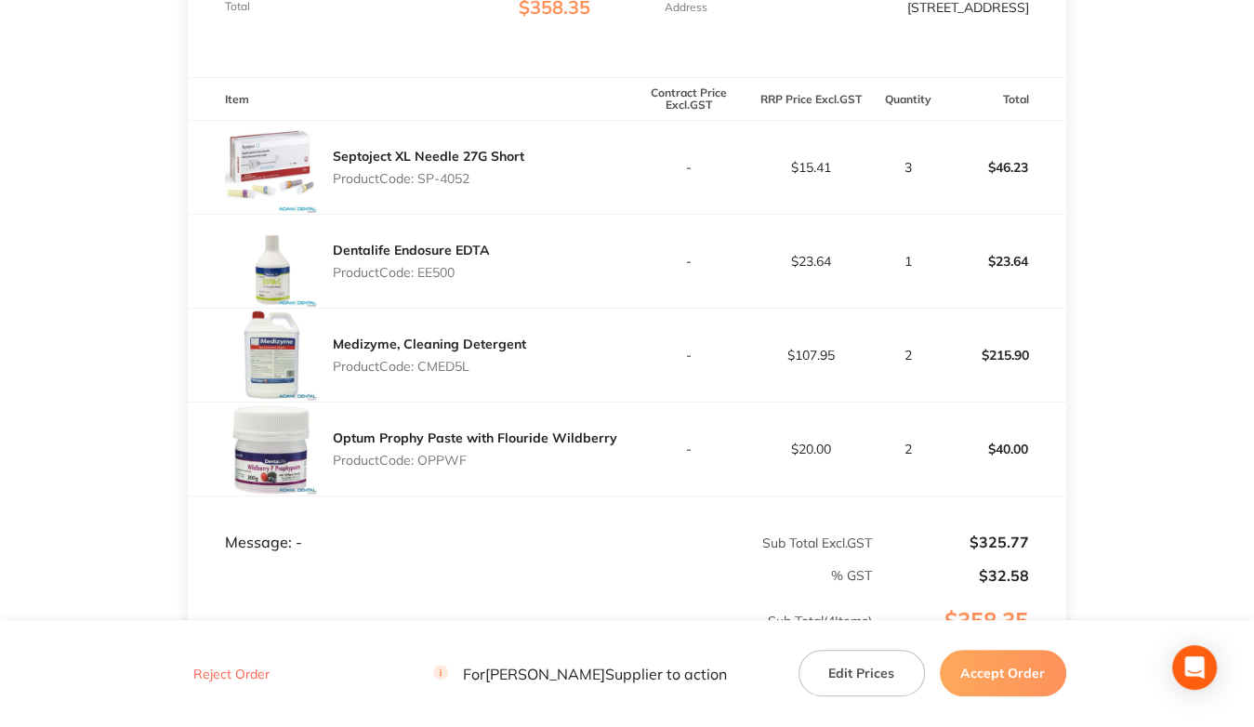
copy p "OPPWF"
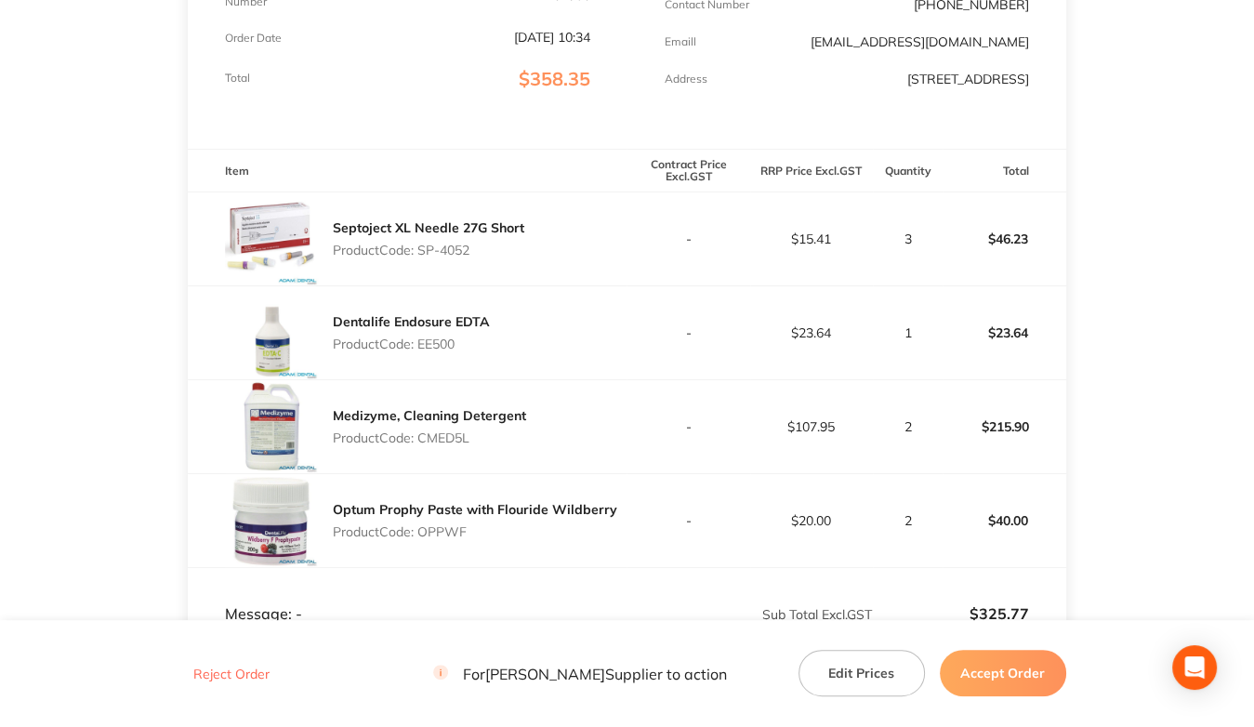
scroll to position [279, 0]
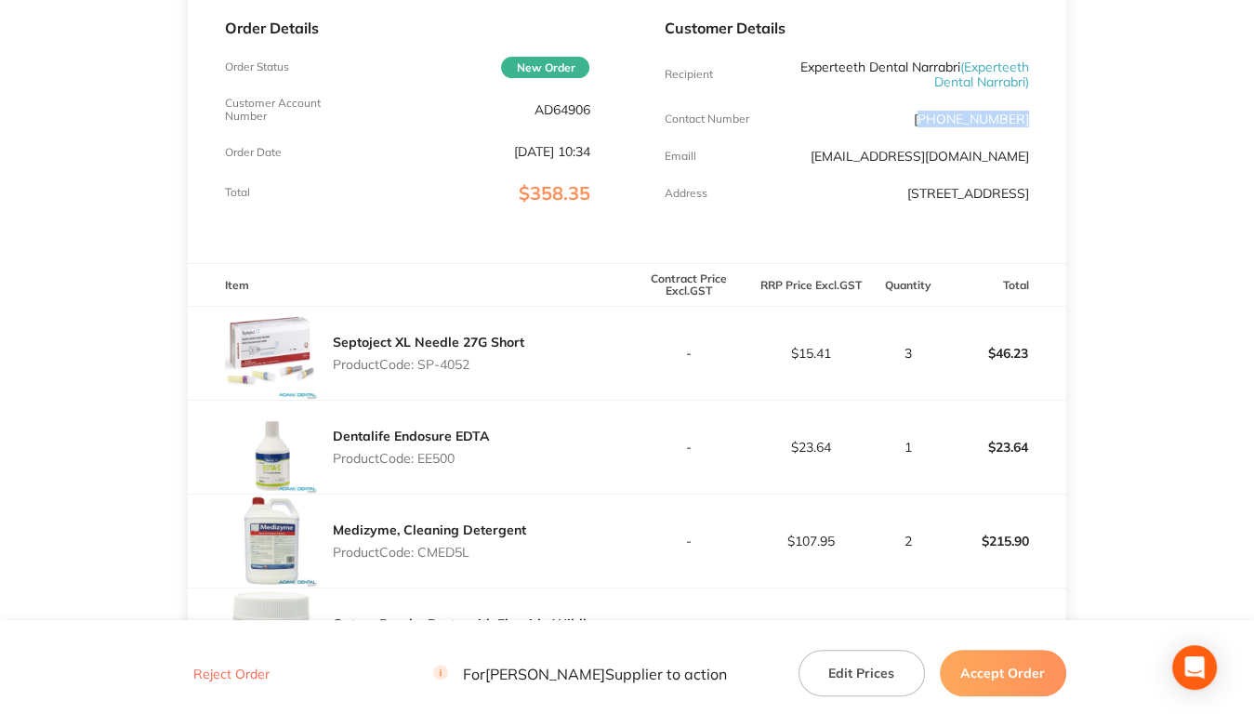
drag, startPoint x: 938, startPoint y: 120, endPoint x: 1039, endPoint y: 122, distance: 101.3
click at [1039, 122] on div "Customer Details Recipient Experteeth Dental Narrabri ( Experteeth Dental Narra…" at bounding box center [845, 114] width 439 height 295
click at [991, 677] on button "Accept Order" at bounding box center [1002, 673] width 126 height 46
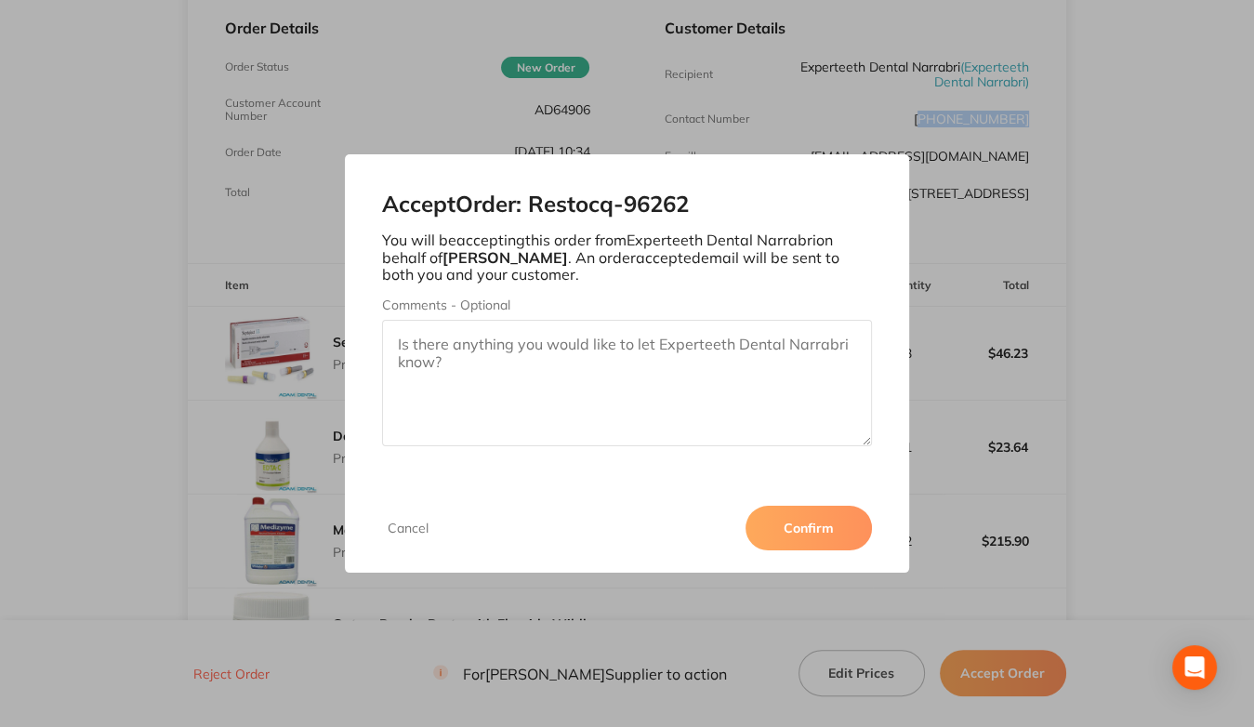
click at [821, 538] on button "Confirm" at bounding box center [808, 527] width 126 height 45
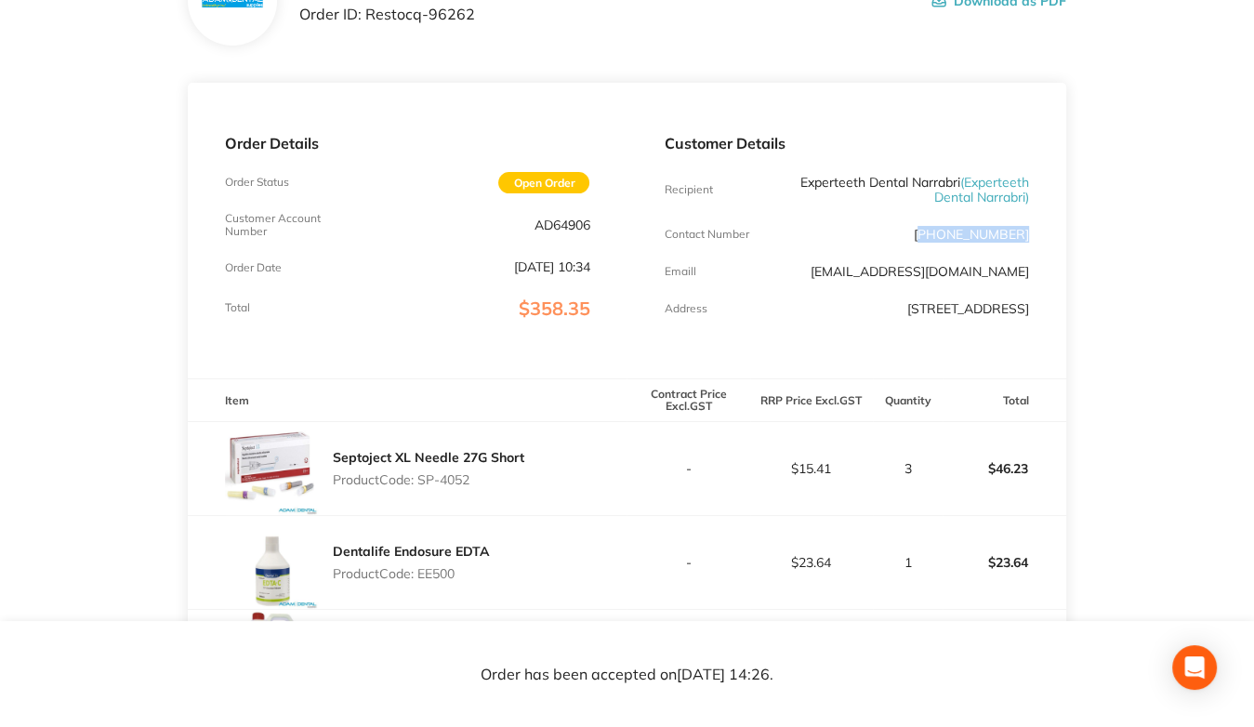
scroll to position [0, 0]
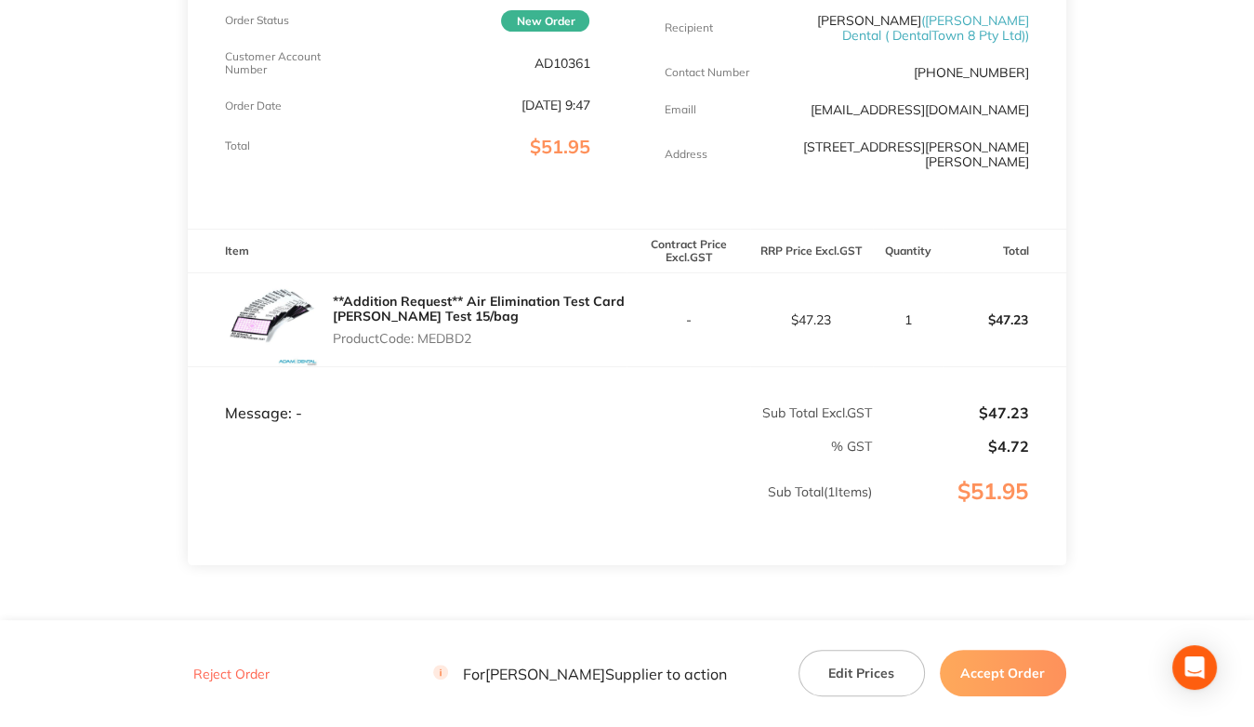
scroll to position [418, 0]
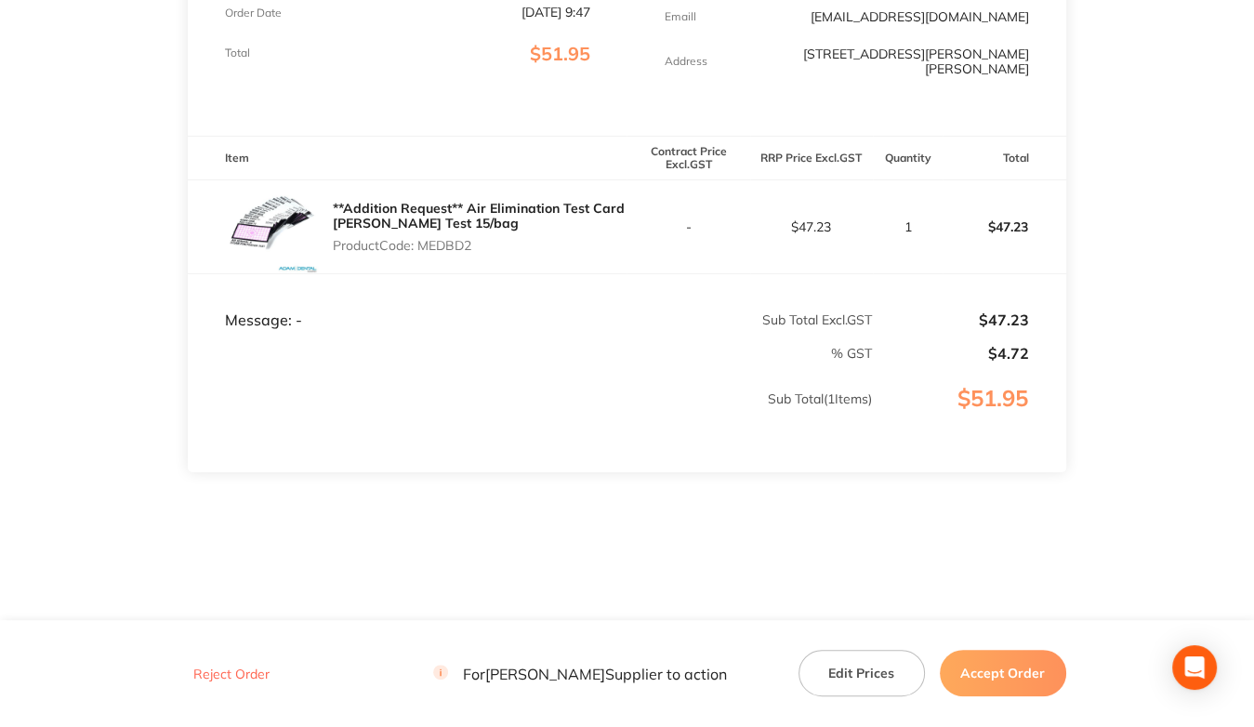
click at [254, 672] on button "Reject Order" at bounding box center [231, 673] width 87 height 17
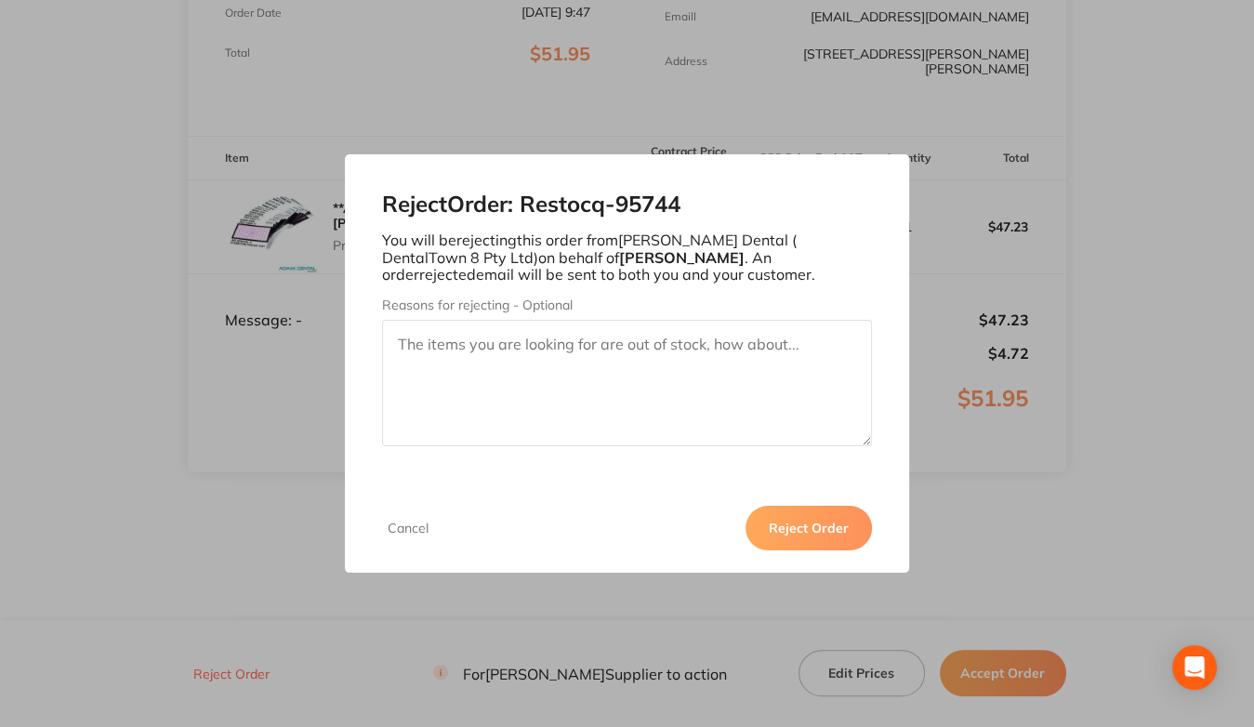
click at [787, 525] on button "Reject Order" at bounding box center [808, 527] width 126 height 45
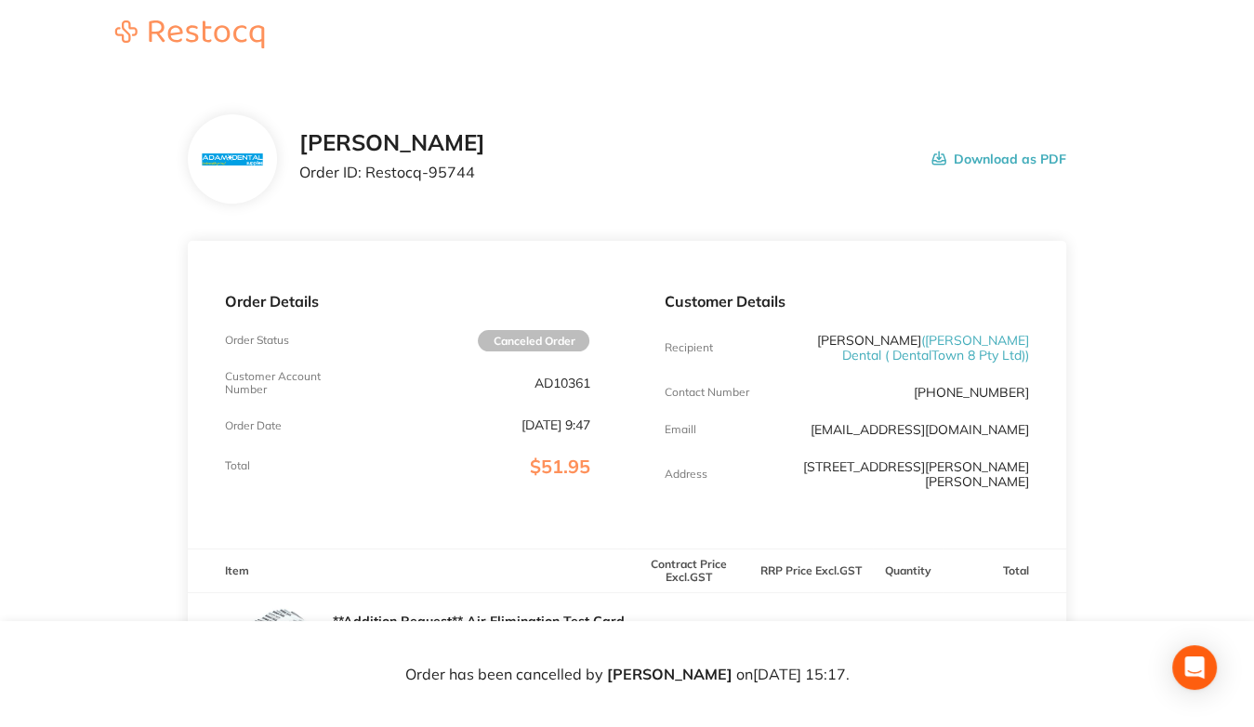
scroll to position [0, 0]
